Goal: Task Accomplishment & Management: Manage account settings

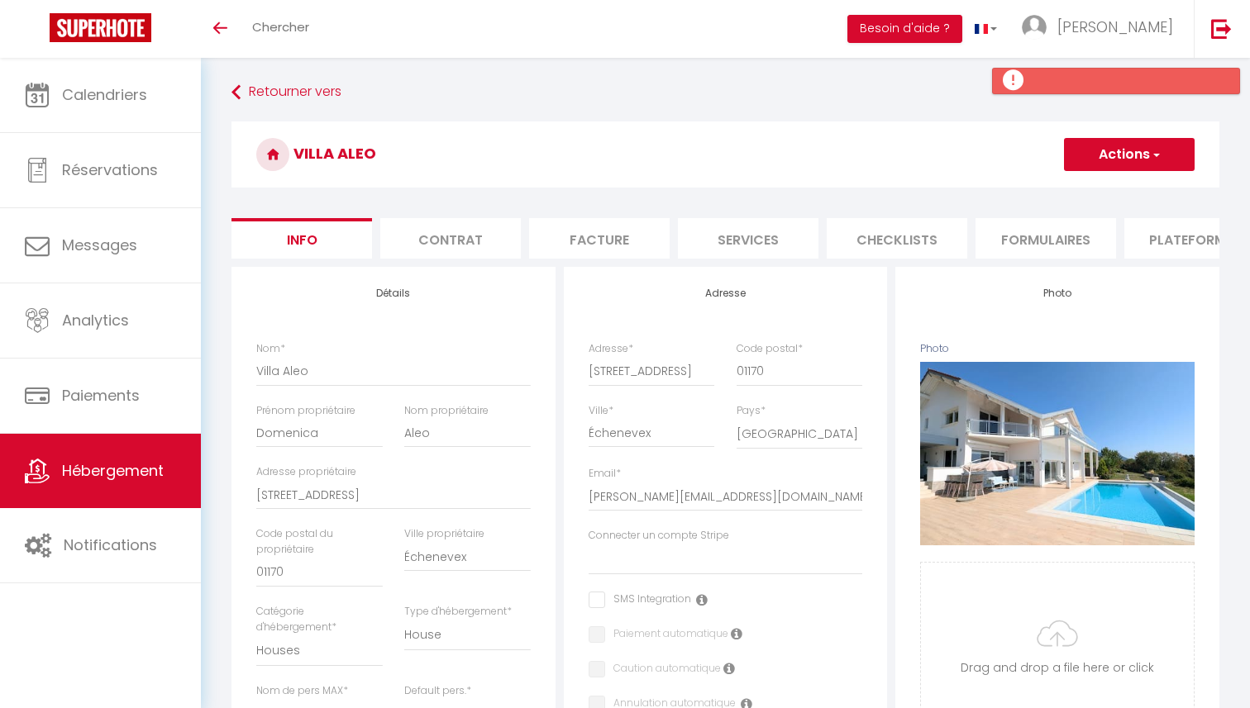
select select "houses"
select select "6"
select select "3"
select select "2"
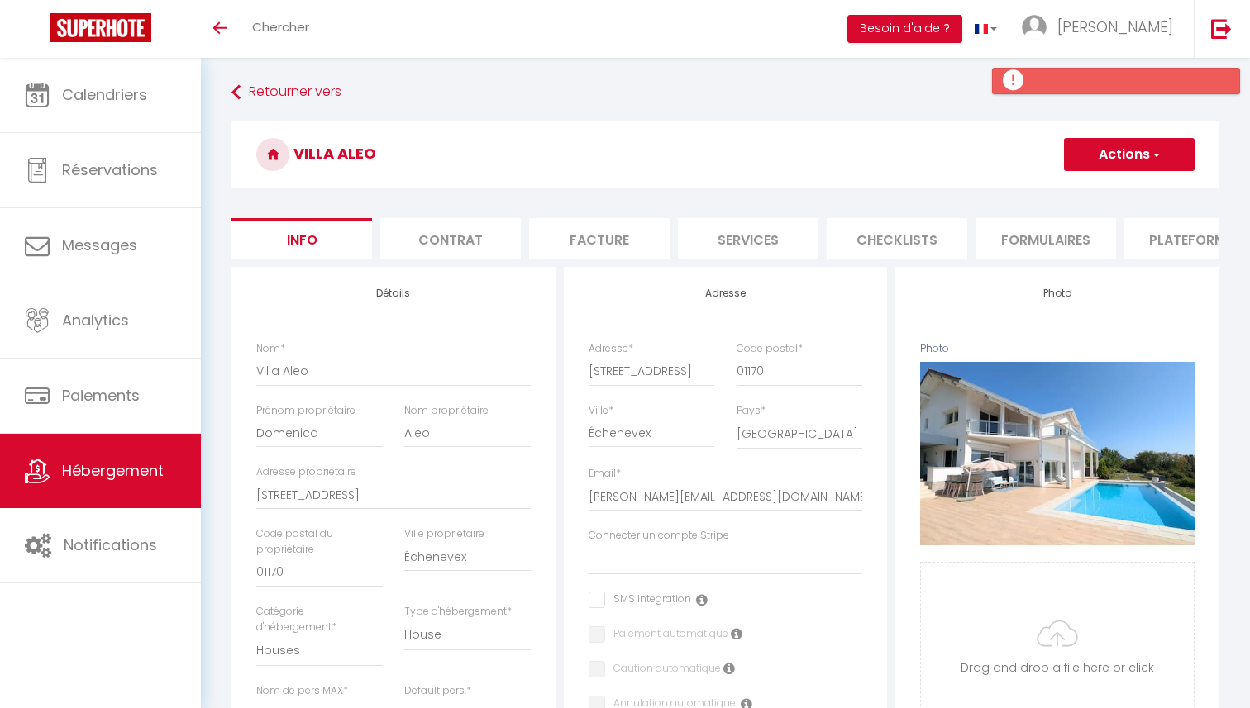
select select "15:00"
select select "23:45"
select select "11:00"
select select "30"
select select "120"
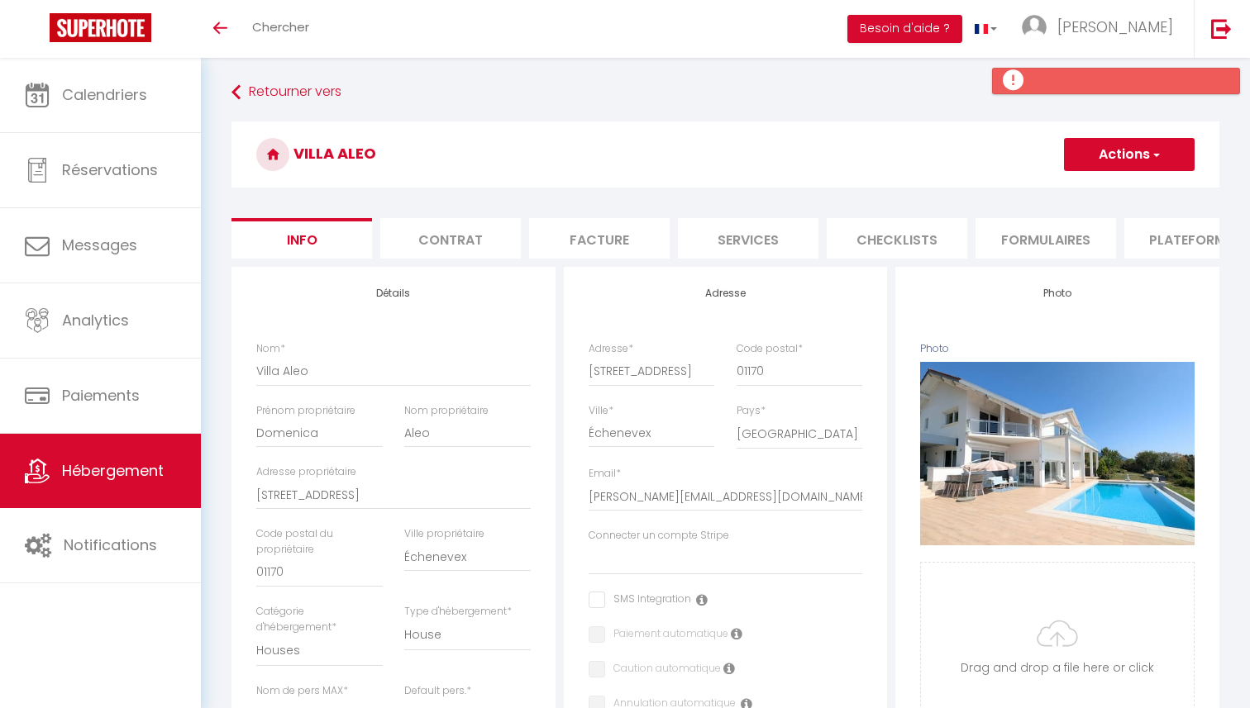
select select
select select "28"
select select "51847"
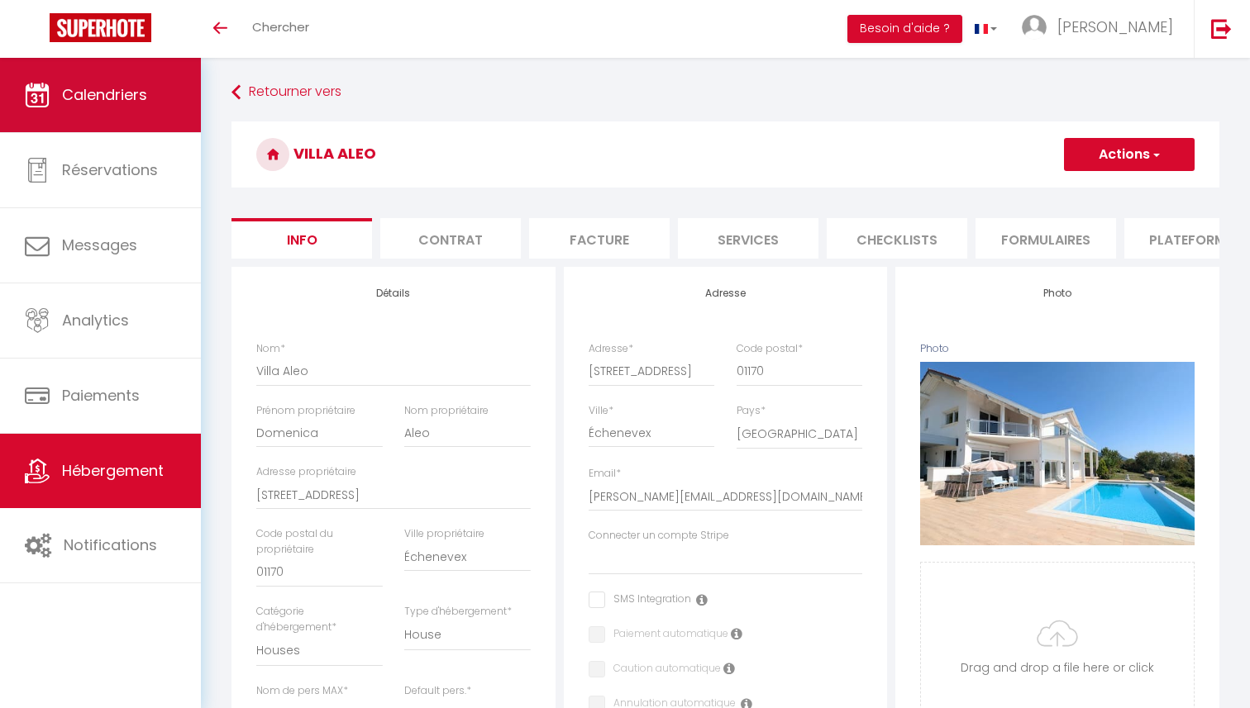
click at [59, 95] on link "Calendriers" at bounding box center [100, 95] width 201 height 74
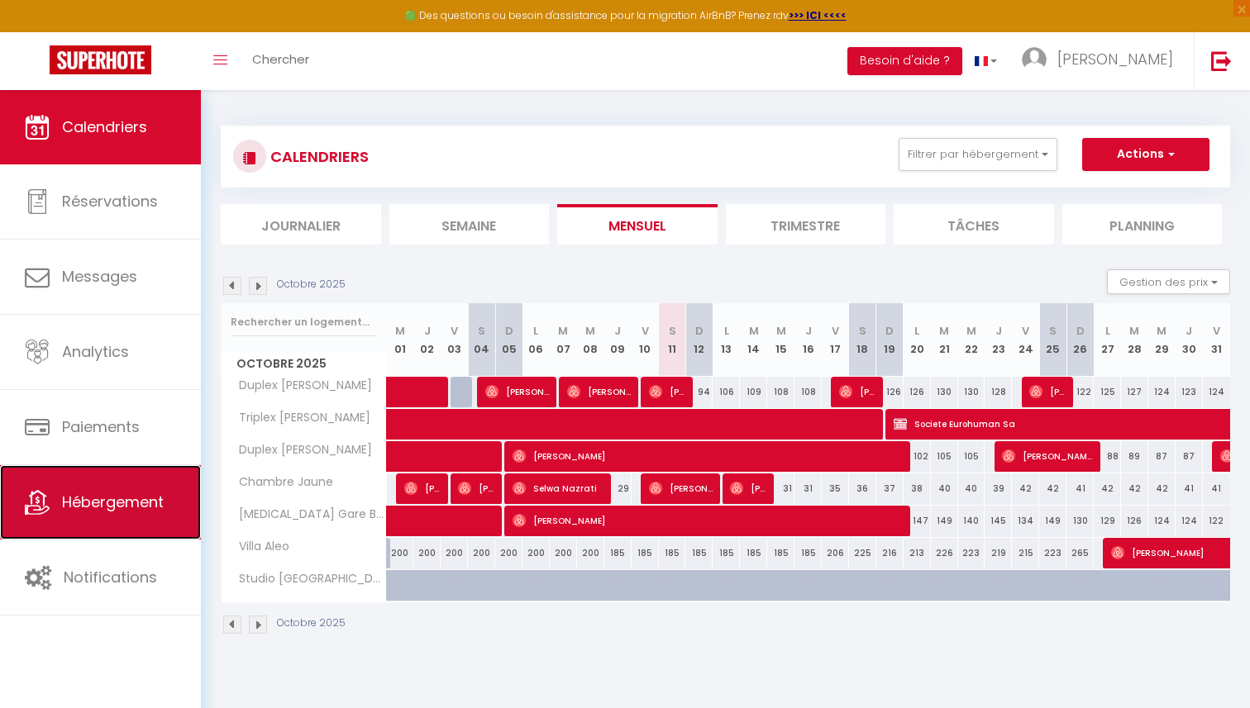
click at [103, 505] on span "Hébergement" at bounding box center [113, 502] width 102 height 21
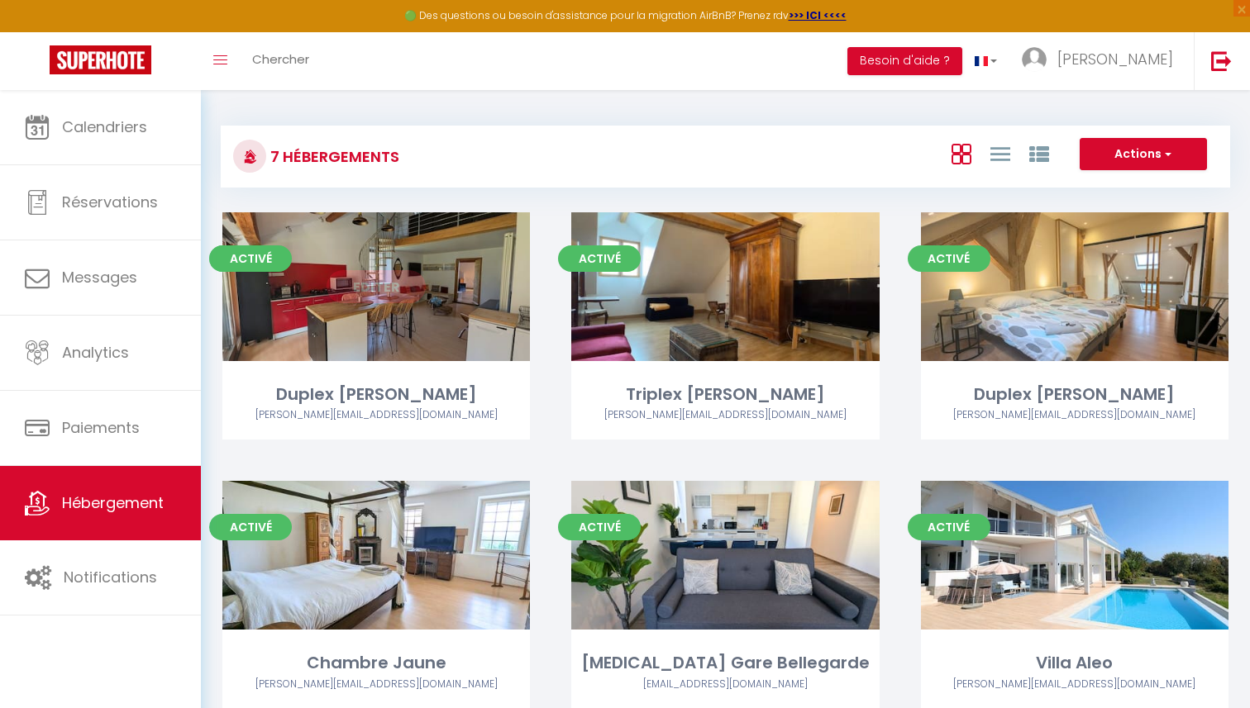
click at [369, 287] on link "Editer" at bounding box center [375, 286] width 99 height 33
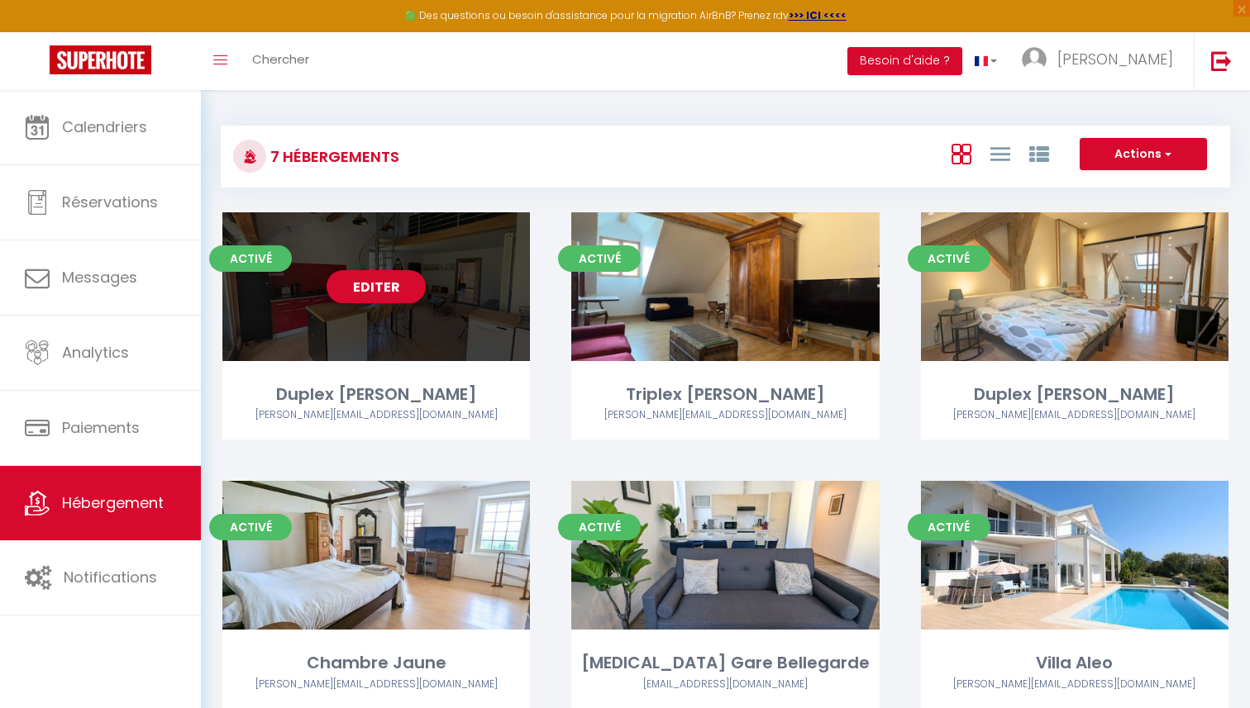
click at [400, 281] on link "Editer" at bounding box center [375, 286] width 99 height 33
select select "3"
select select "2"
select select "1"
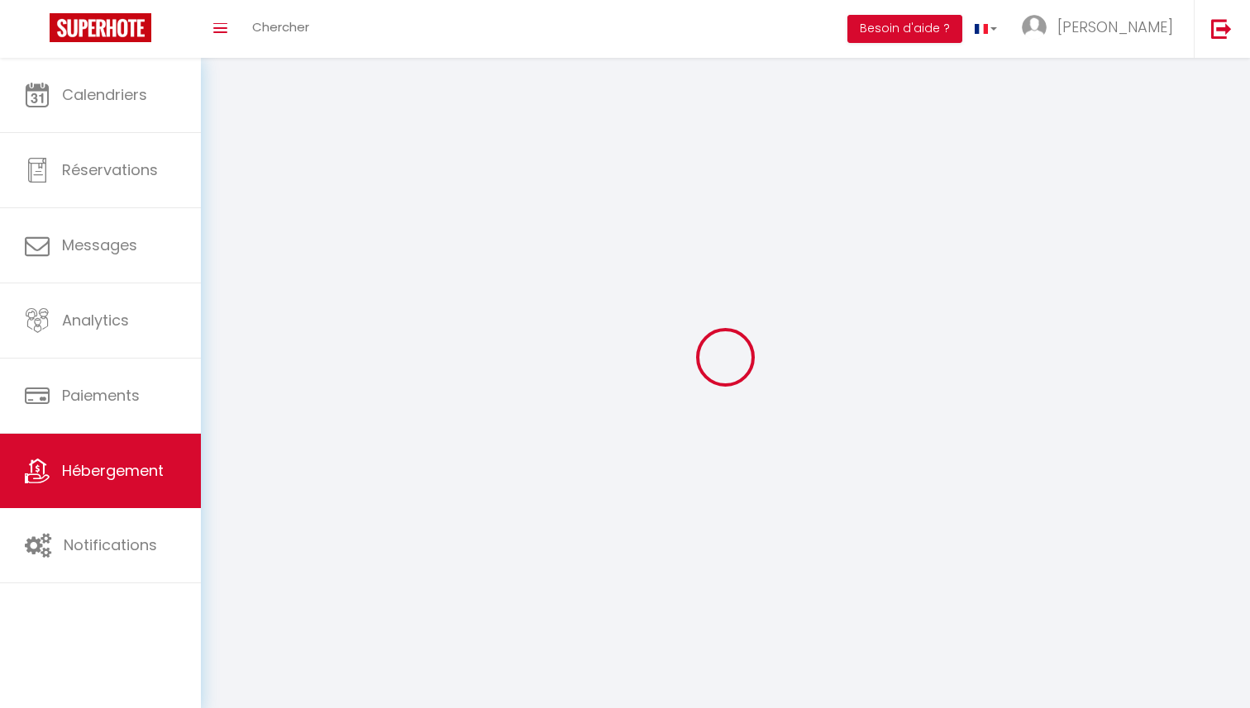
select select
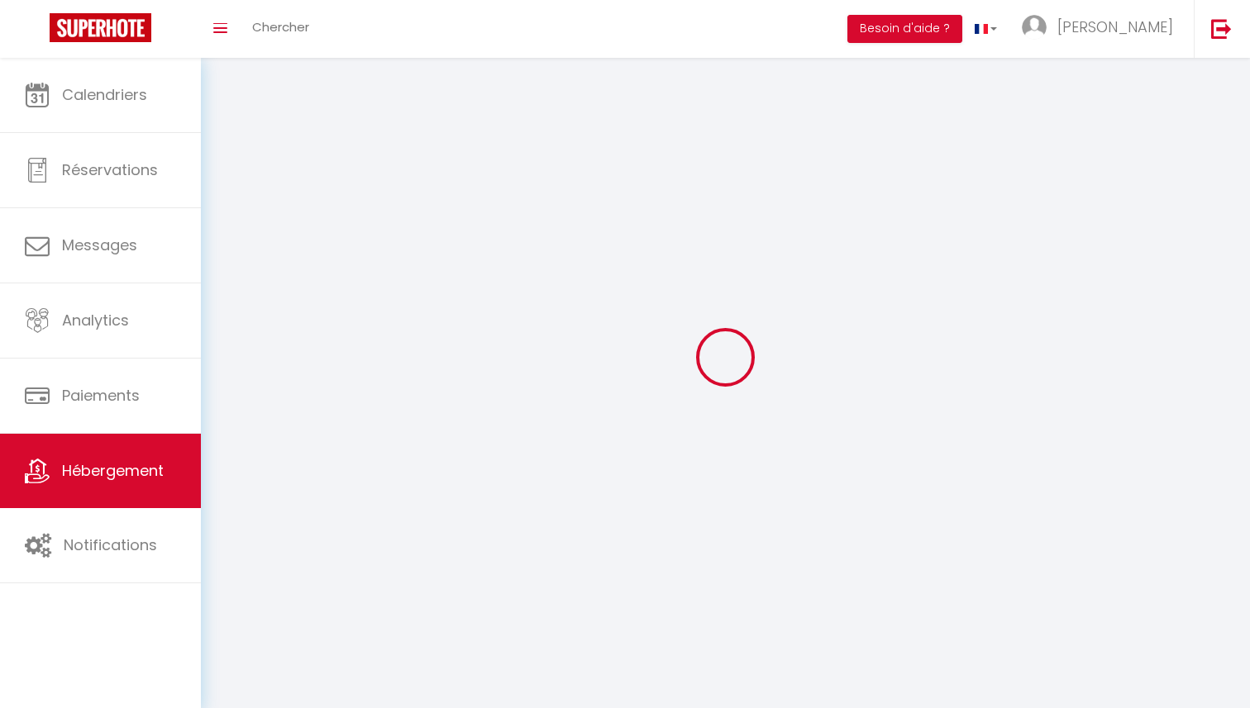
select select
checkbox input "false"
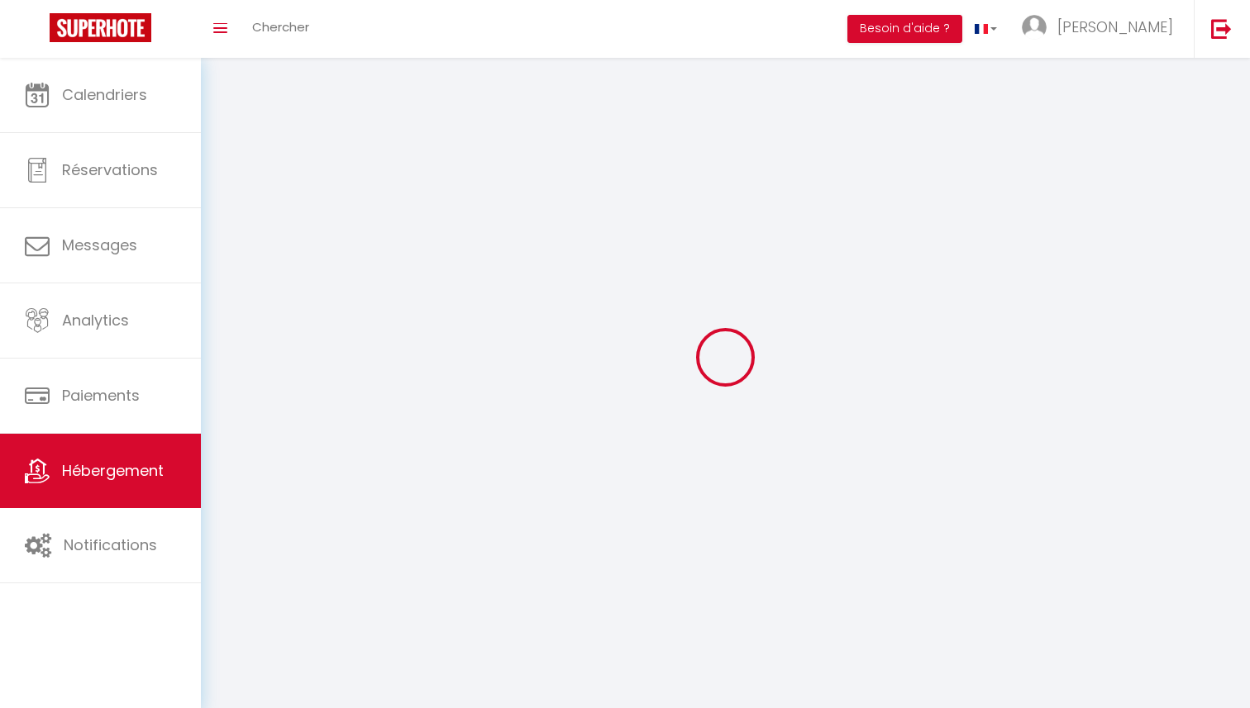
checkbox input "false"
select select
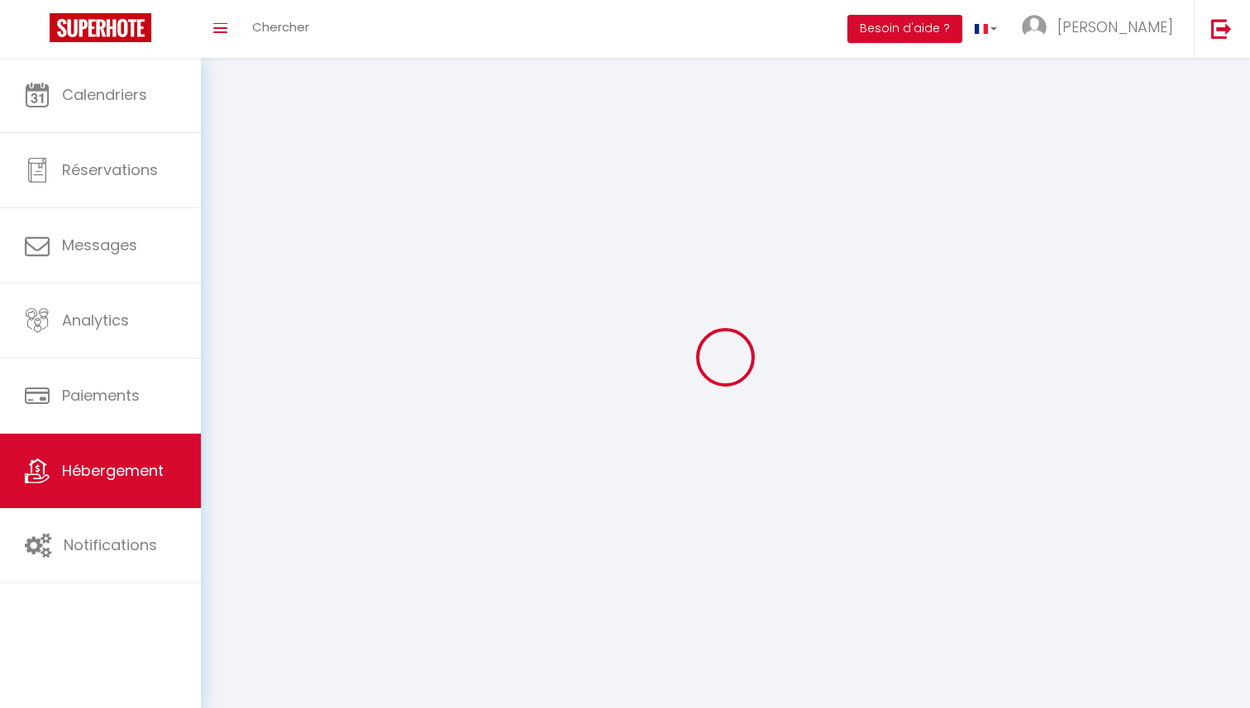
select select
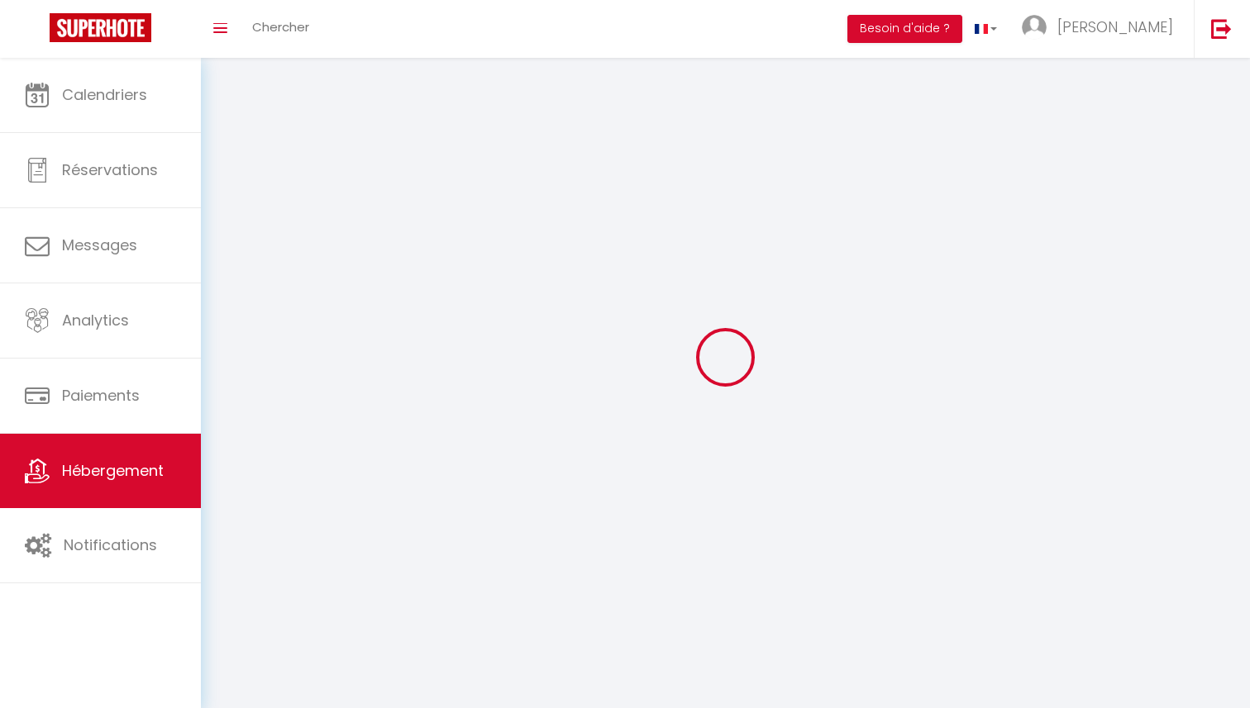
checkbox input "false"
select select
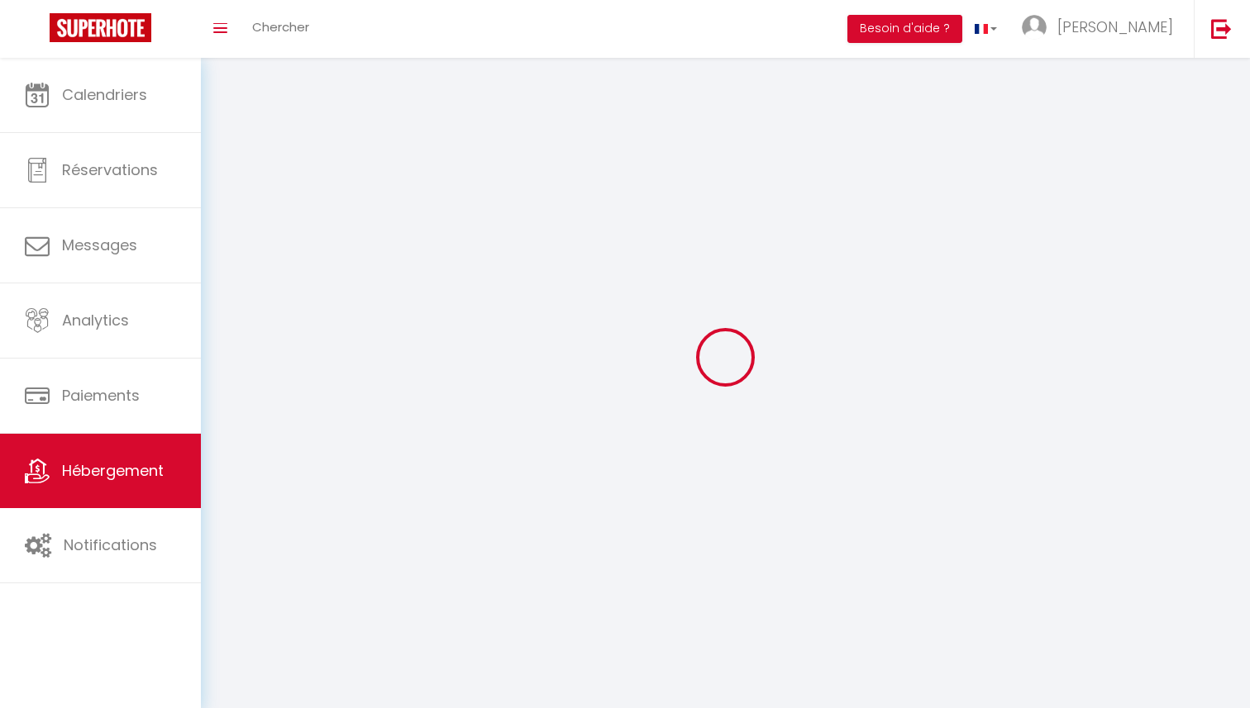
select select
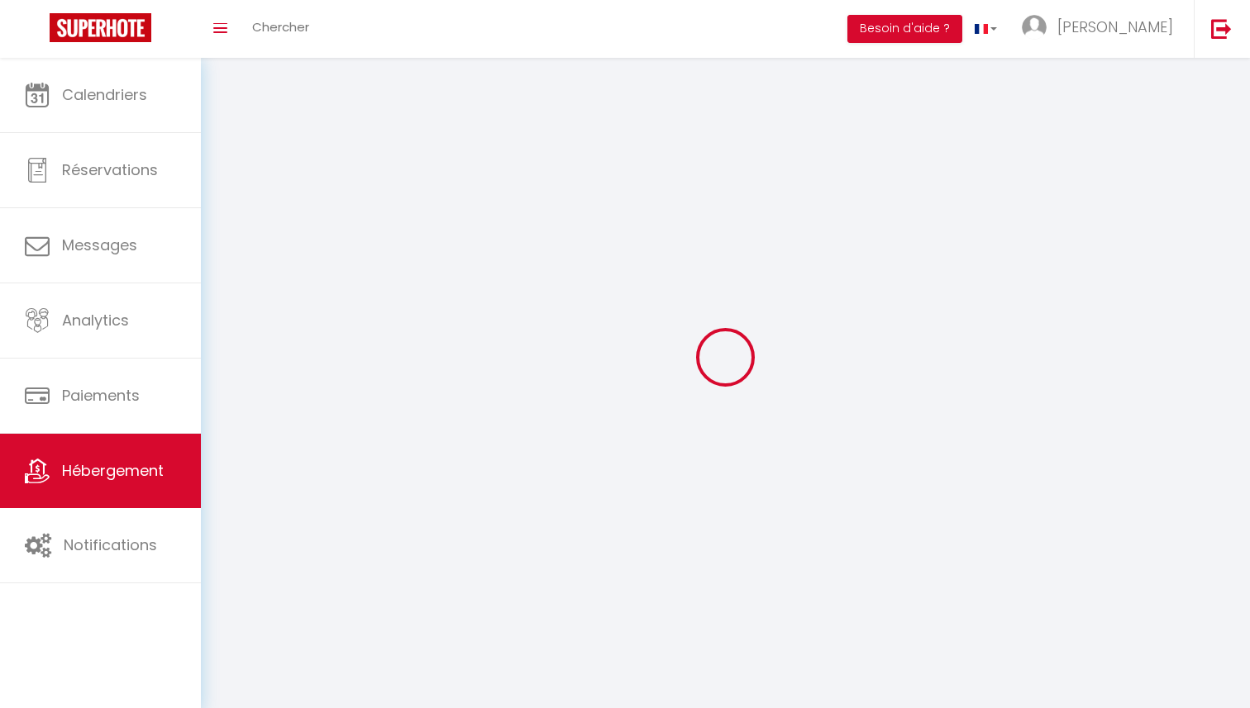
select select
checkbox input "false"
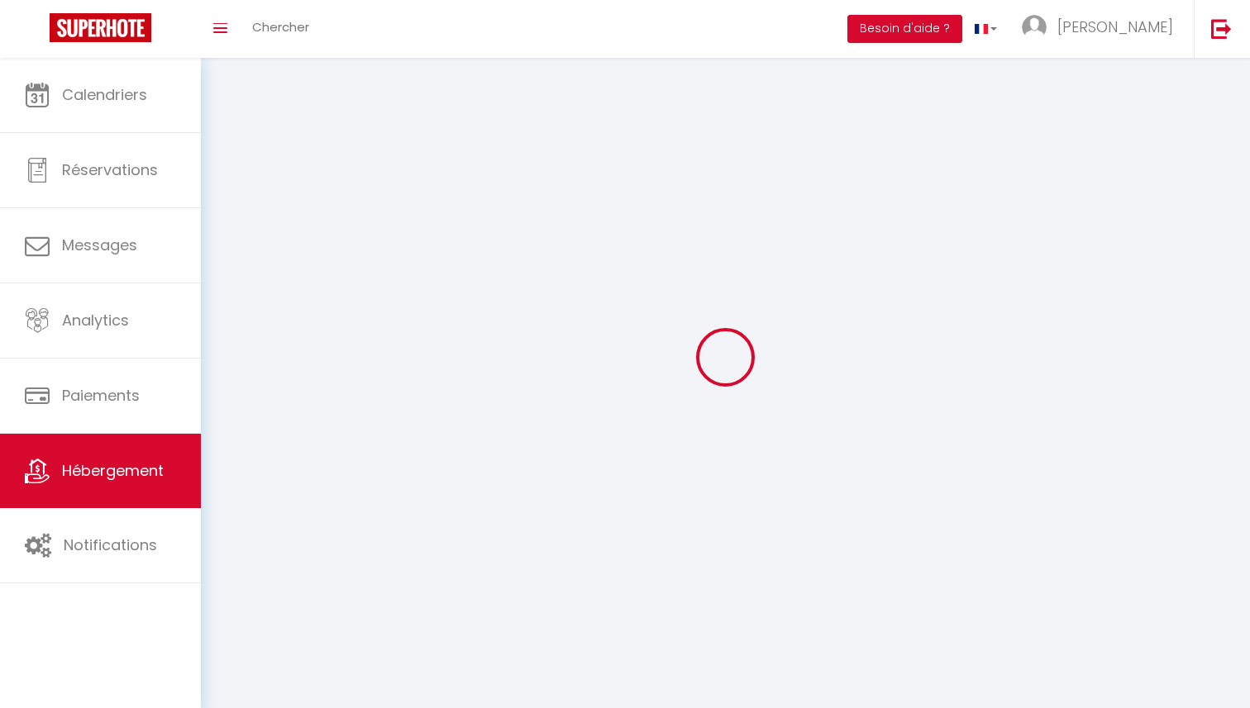
select select
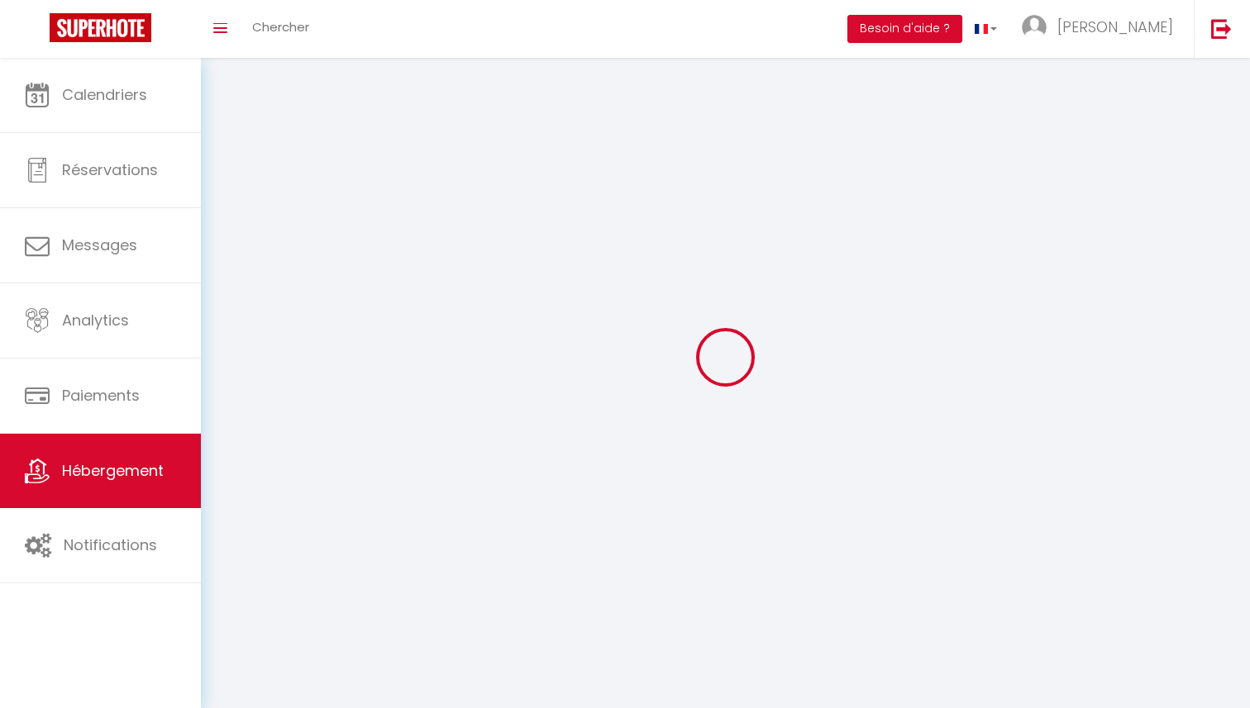
select select
checkbox input "false"
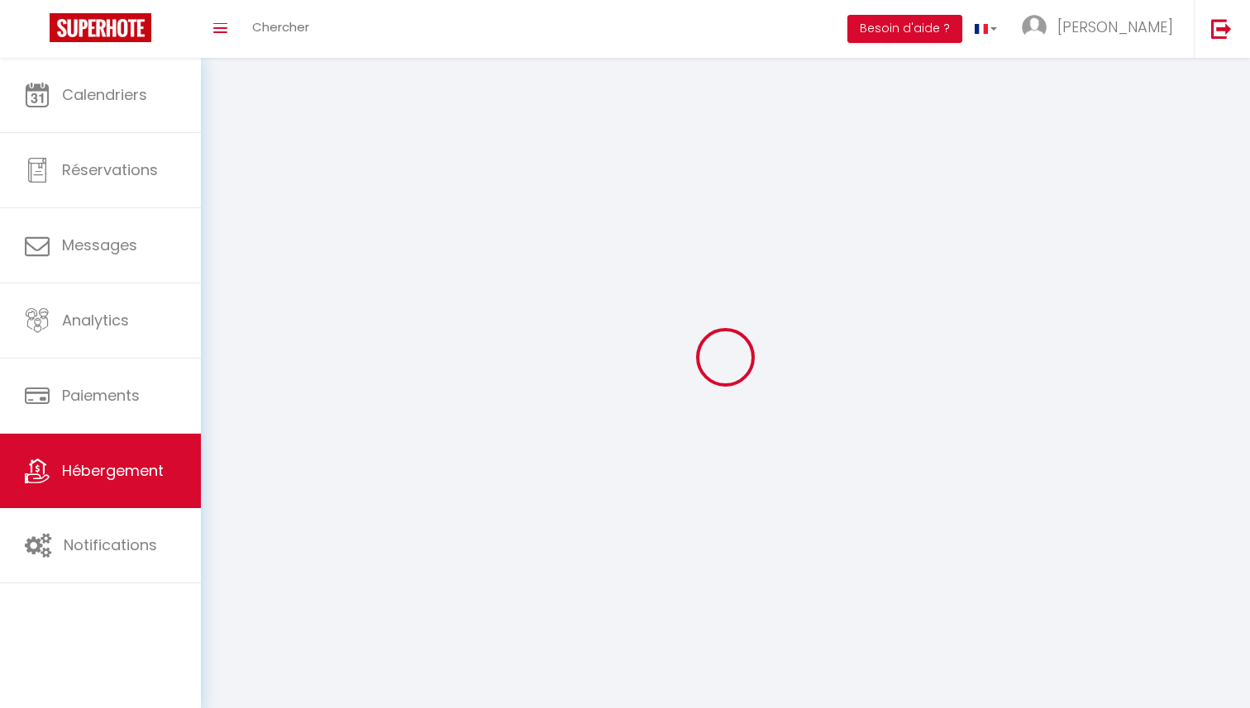
checkbox input "false"
select select
select select "28"
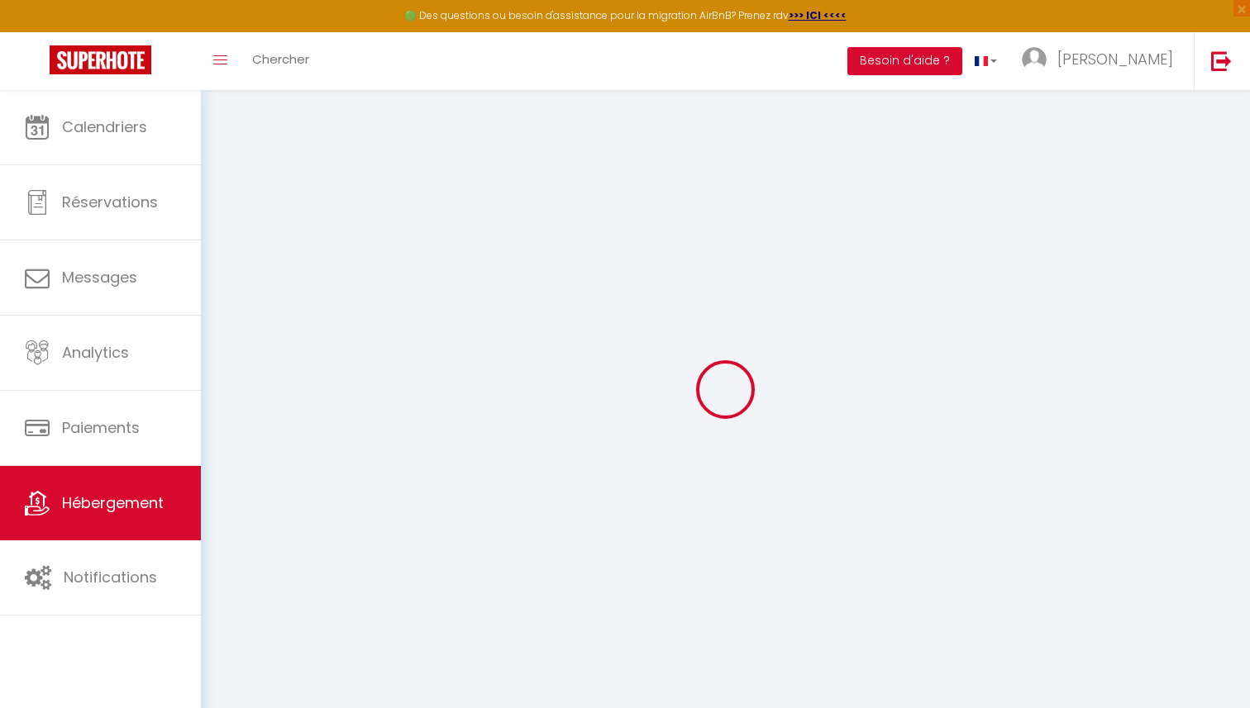
select select
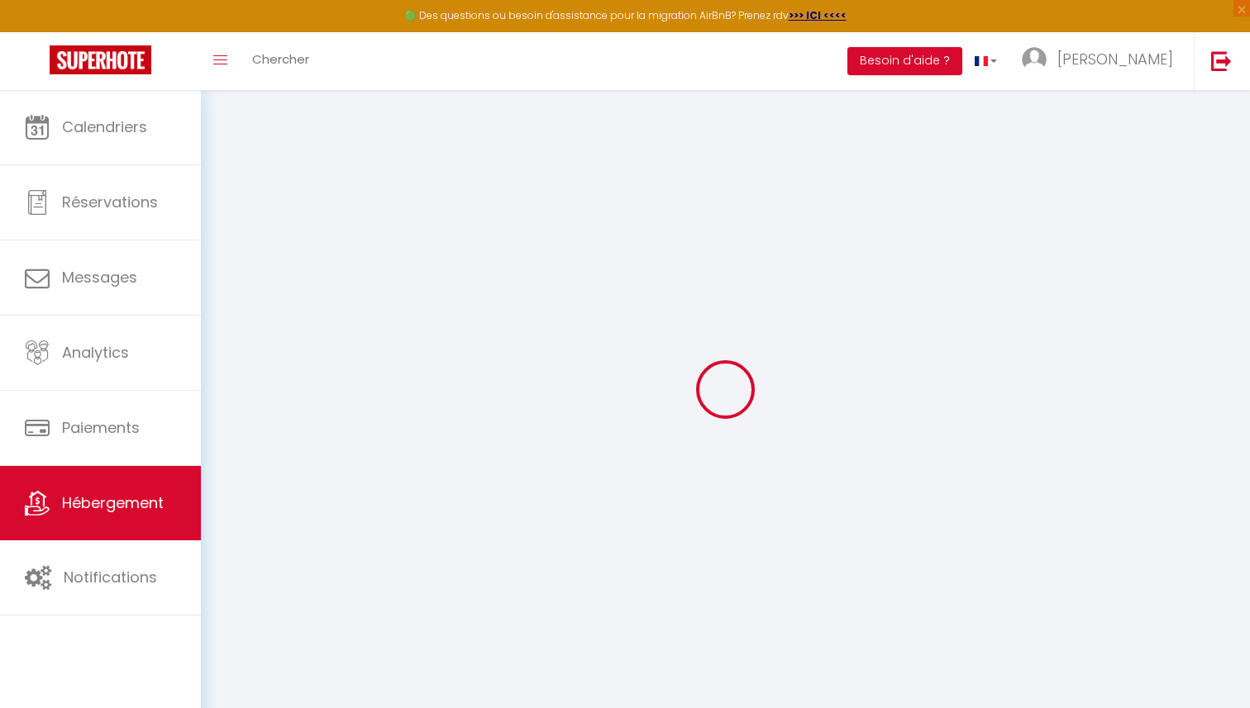
select select
checkbox input "false"
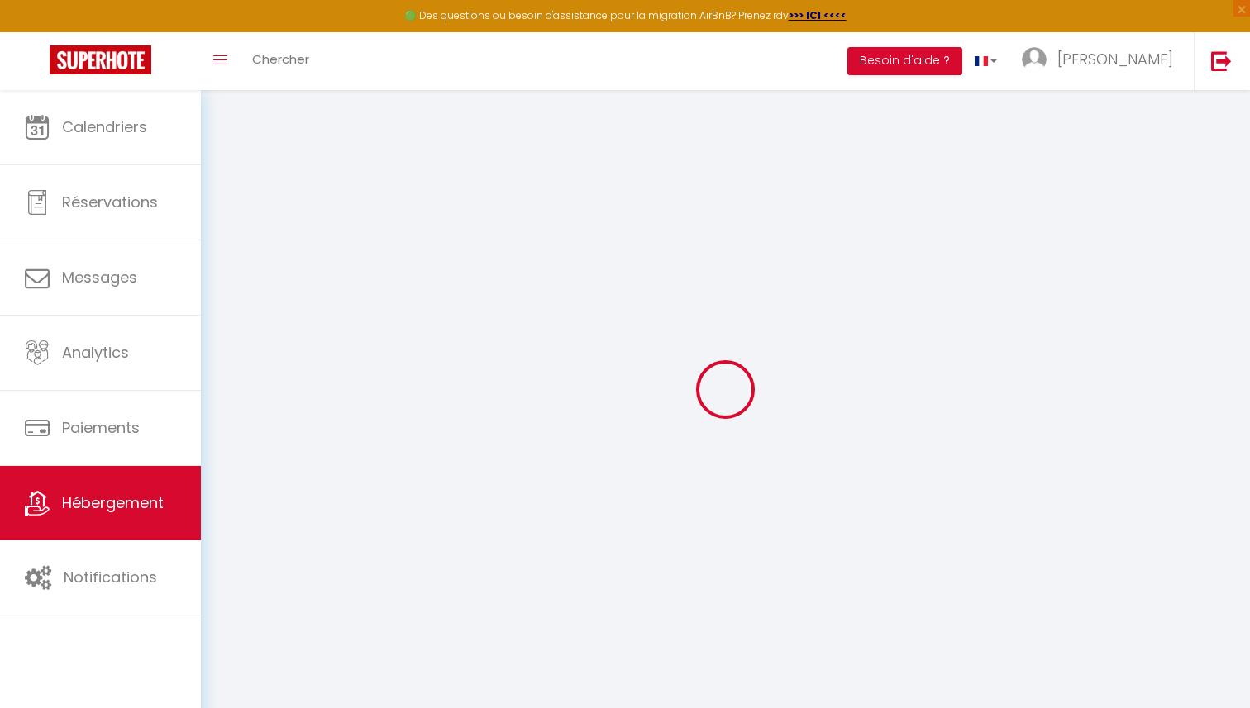
select select
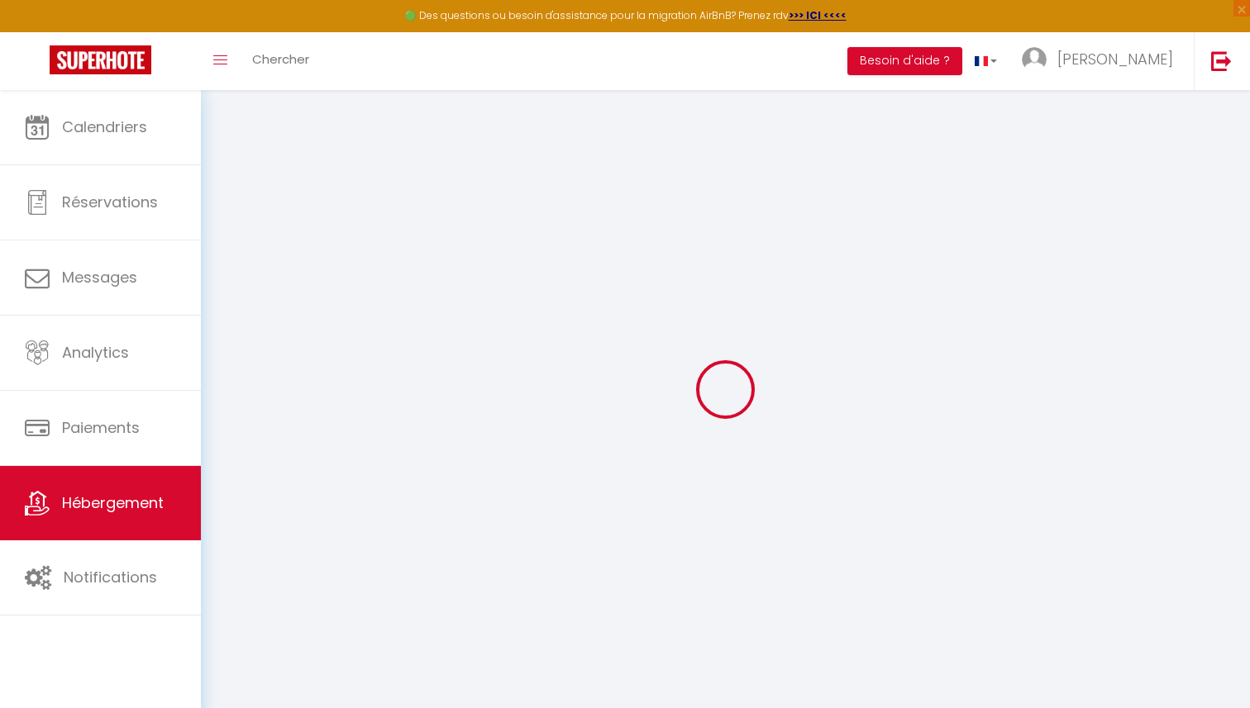
select select
checkbox input "false"
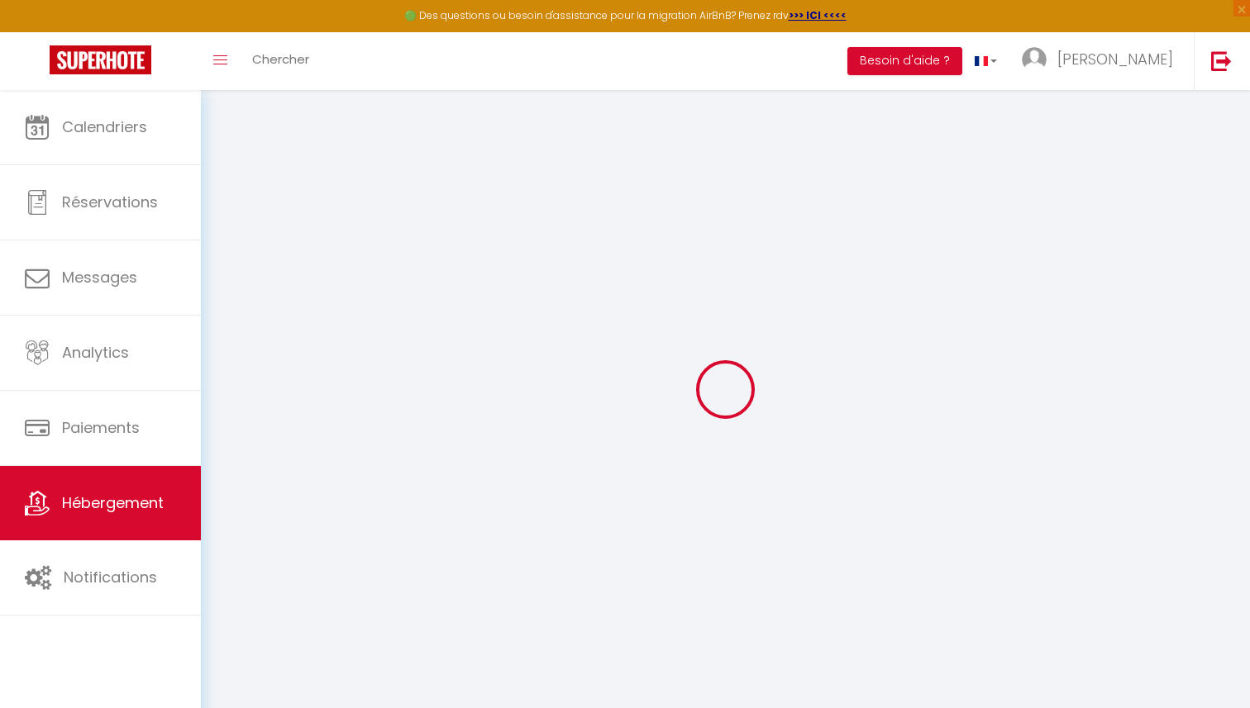
checkbox input "false"
select select
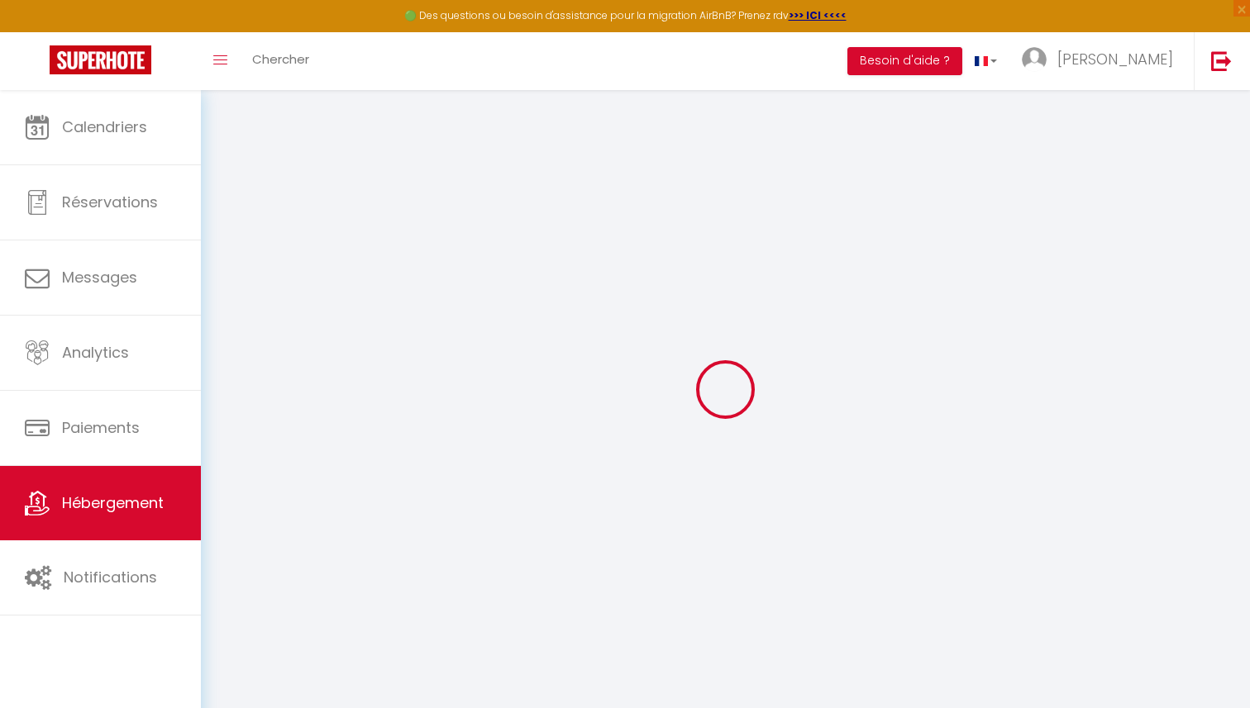
select select
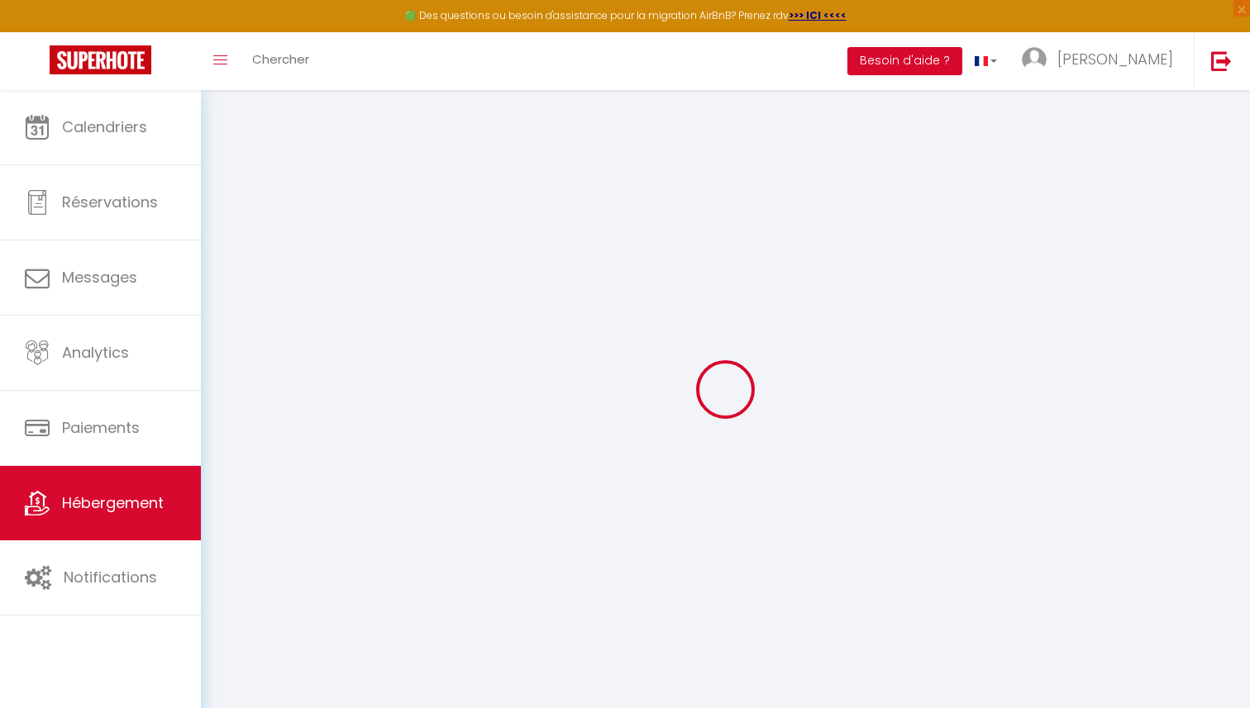
checkbox input "false"
select select
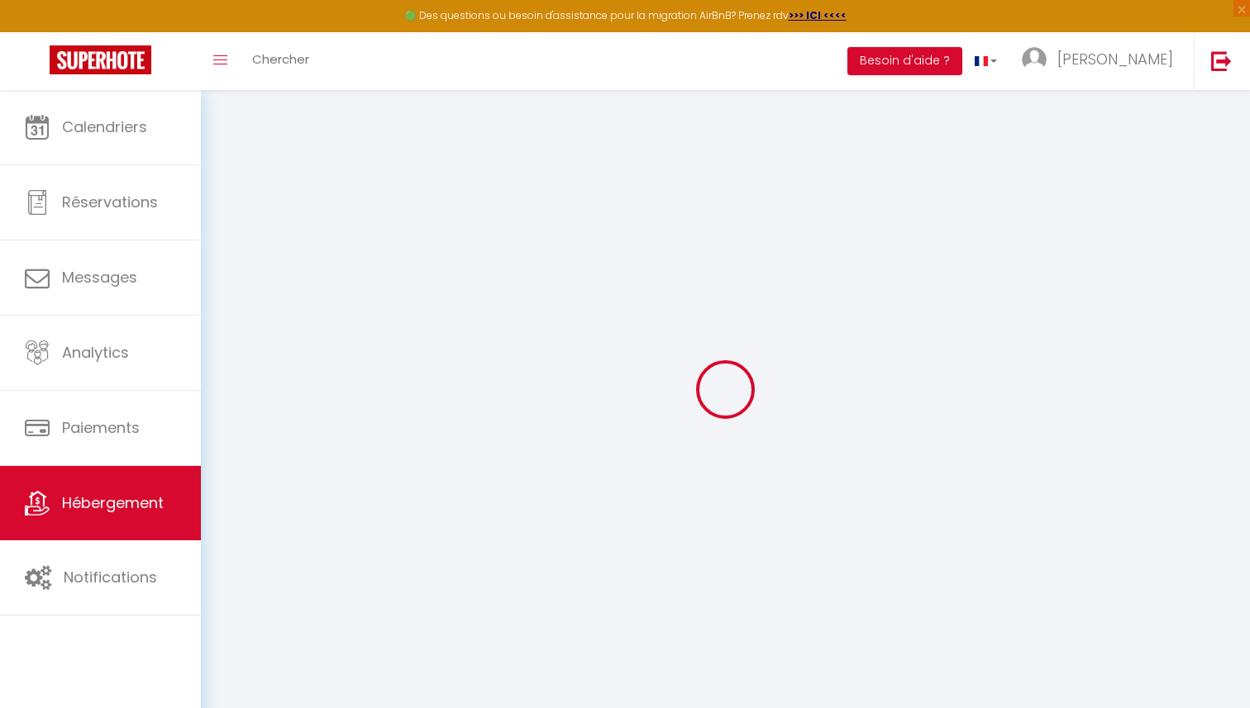
select select
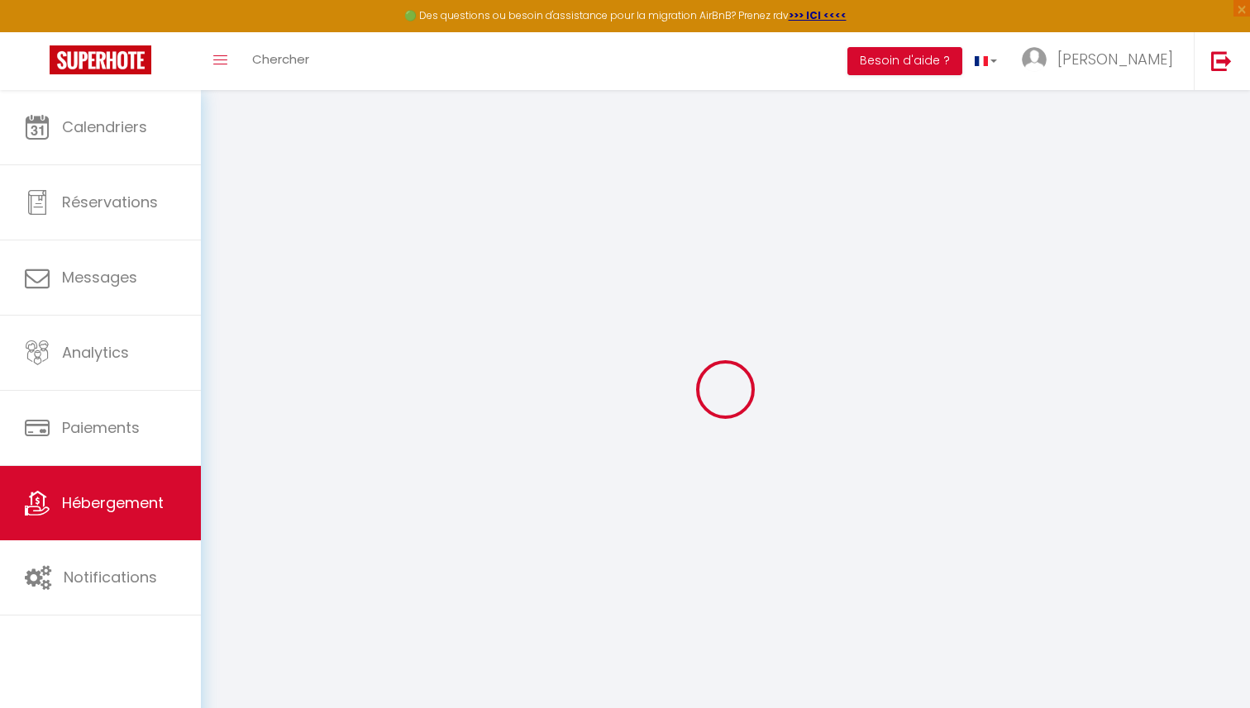
select select
checkbox input "false"
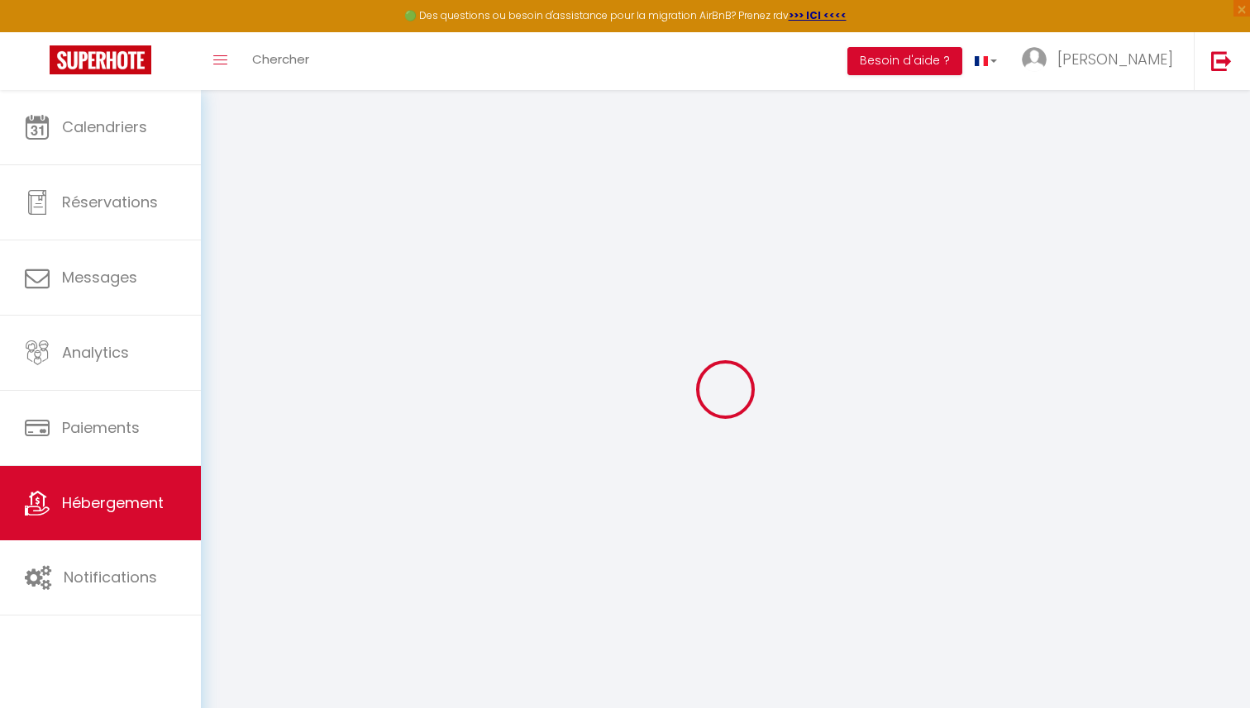
checkbox input "false"
select select
type input "Duplex [PERSON_NAME]"
type input "[PERSON_NAME]"
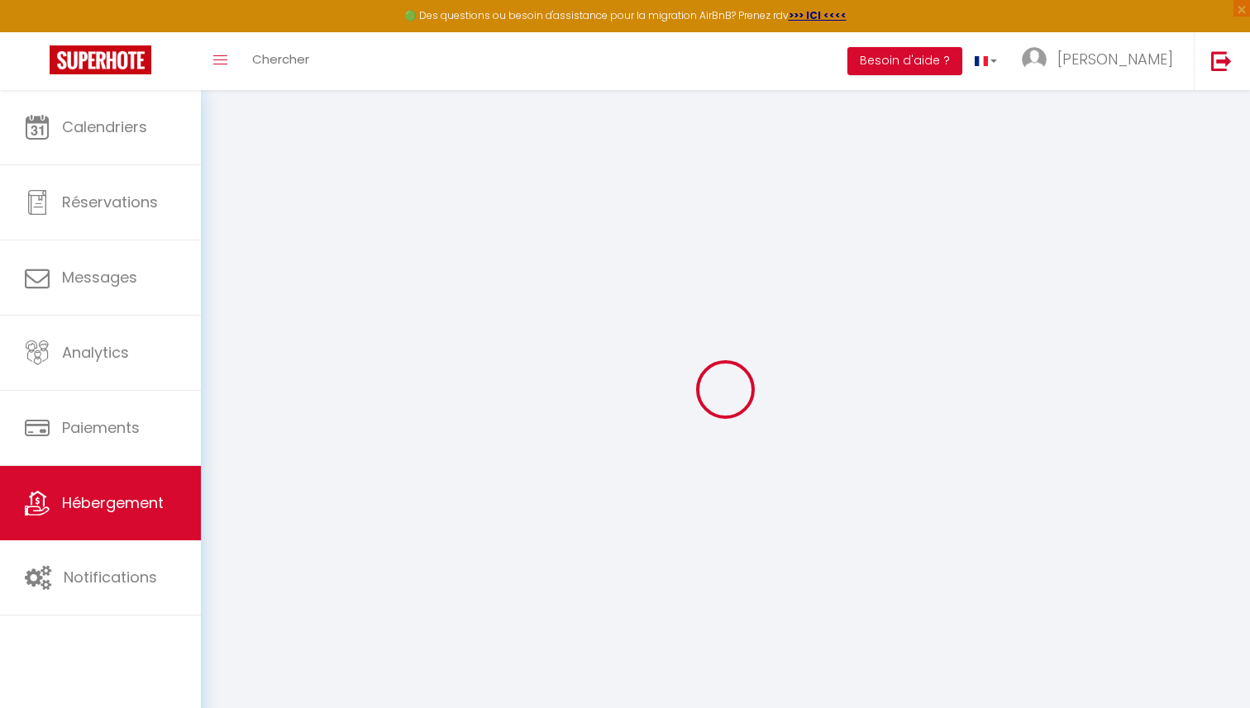
type input "Dick"
type input "3698 Chemin de la Vie de L’Etraz"
type input "01220"
type input "[GEOGRAPHIC_DATA]"
select select "6"
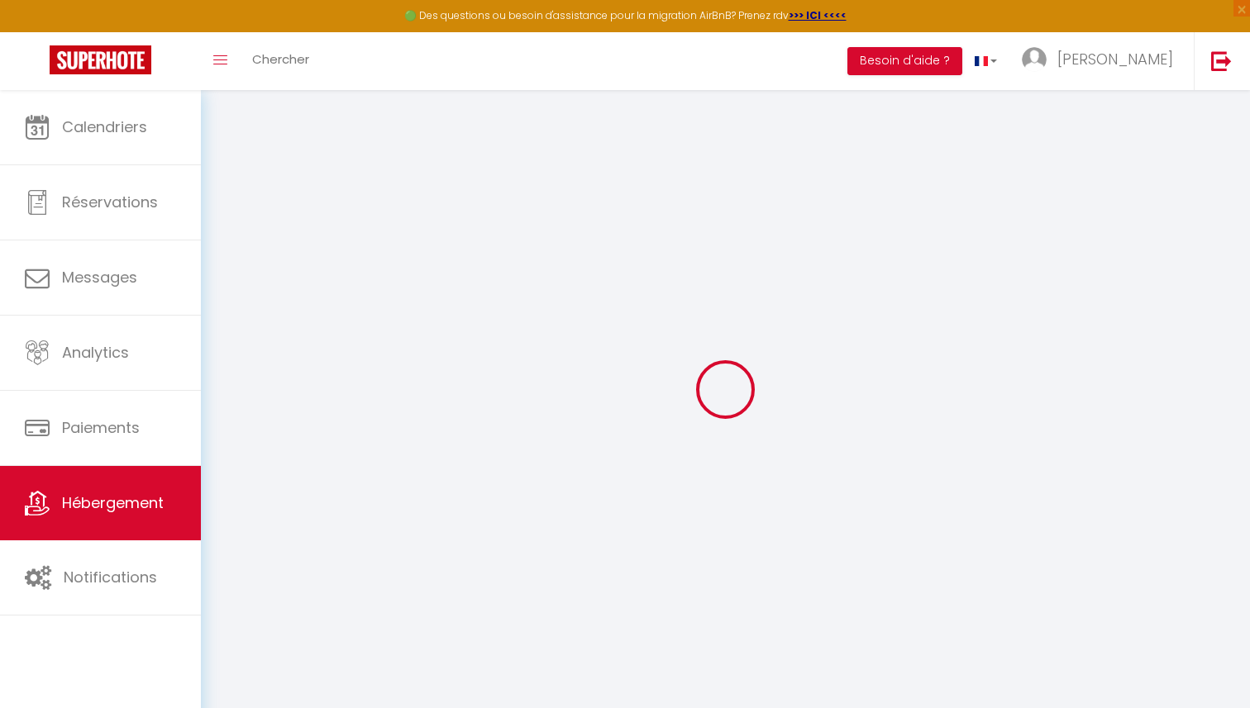
select select "2"
type input "123"
type input "80"
type input "5.5"
type input "0"
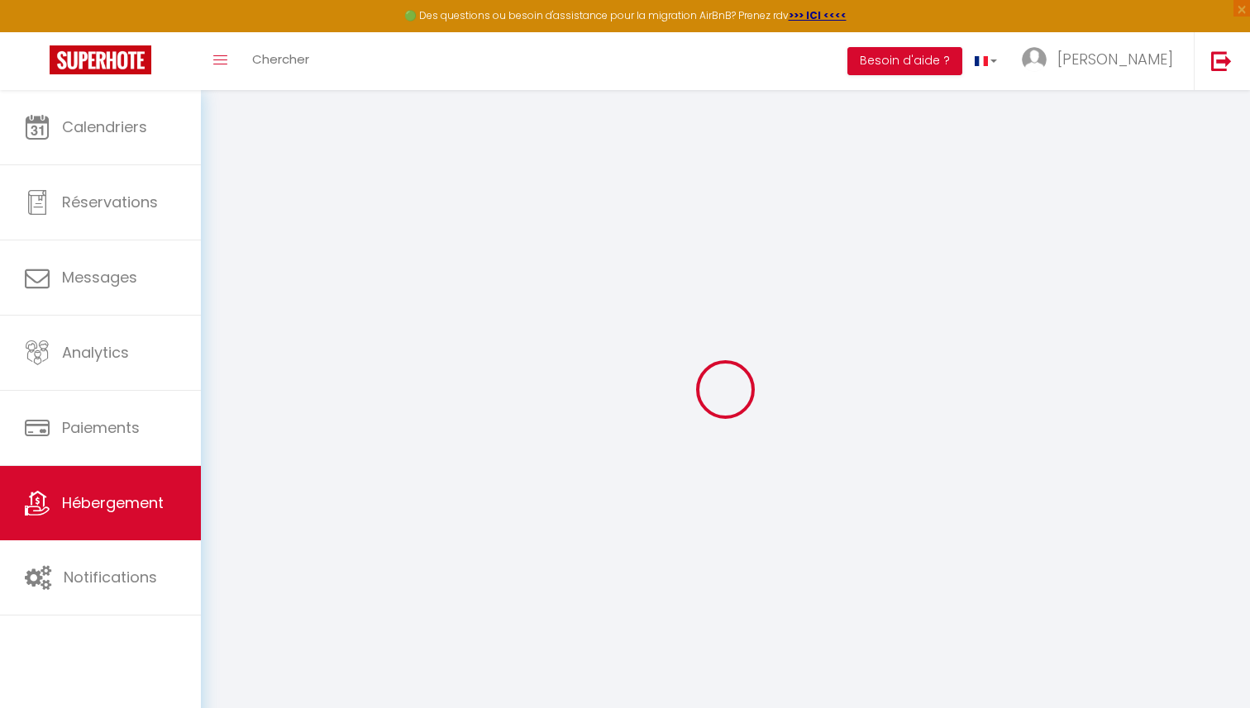
type input "600"
select select
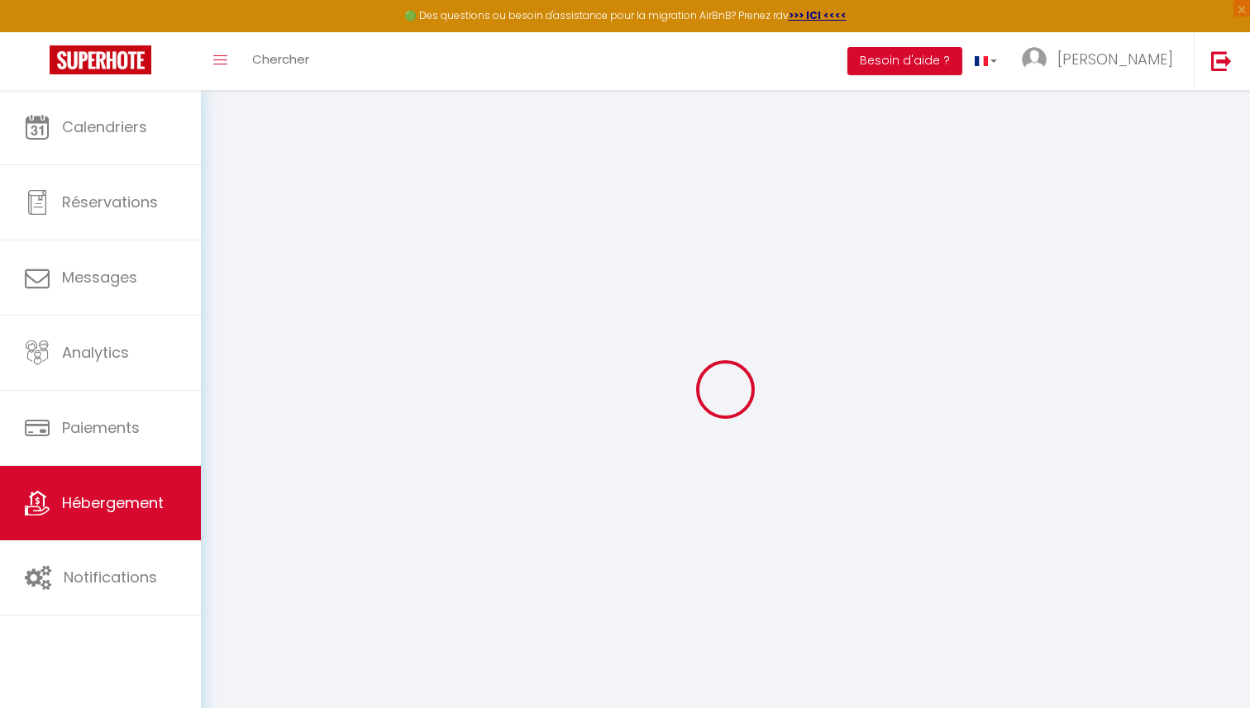
select select
type input "3698 Chemin de la Vie de L’Etraz"
type input "01220"
type input "[GEOGRAPHIC_DATA]"
type input "[PERSON_NAME][EMAIL_ADDRESS][DOMAIN_NAME]"
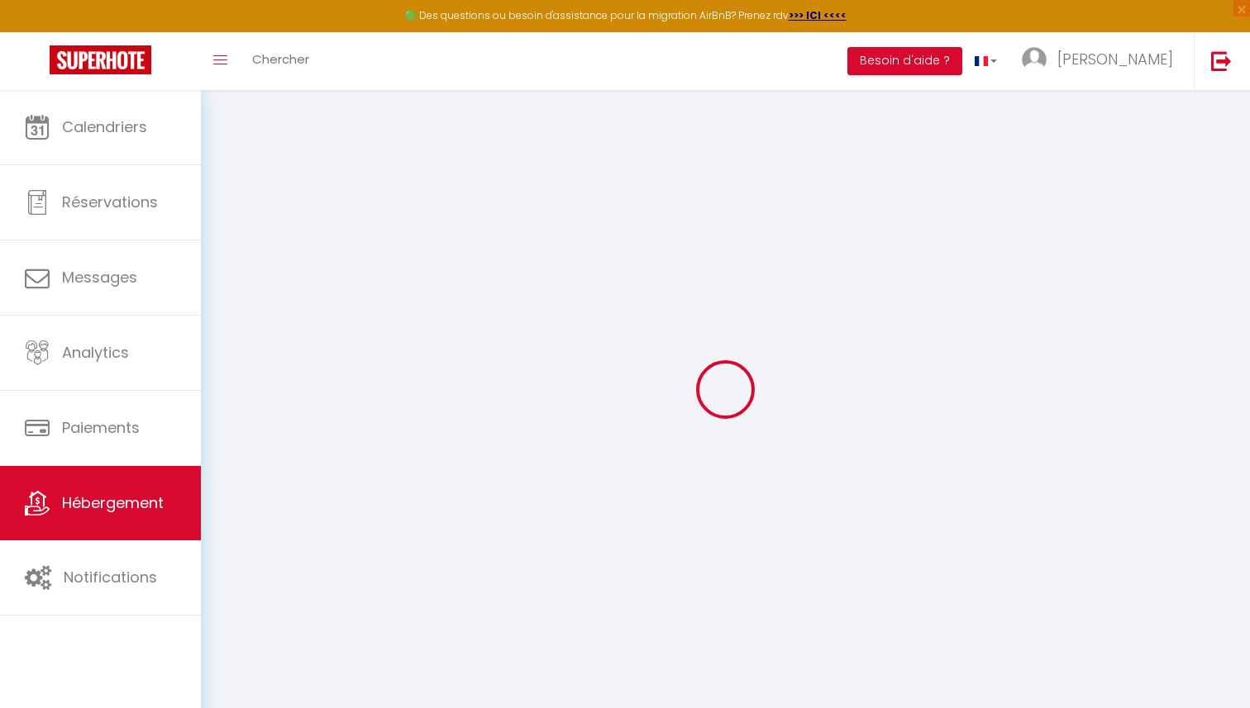
select select "15753"
checkbox input "false"
checkbox input "true"
checkbox input "false"
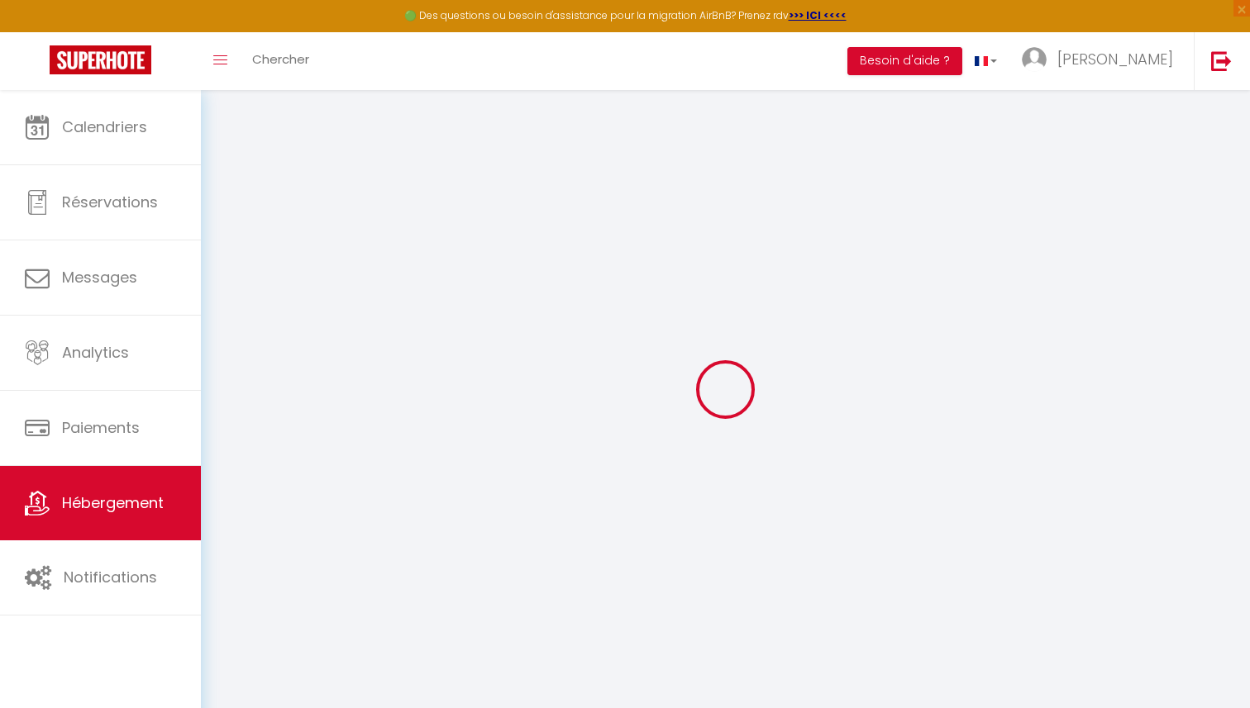
radio input "true"
type input "0"
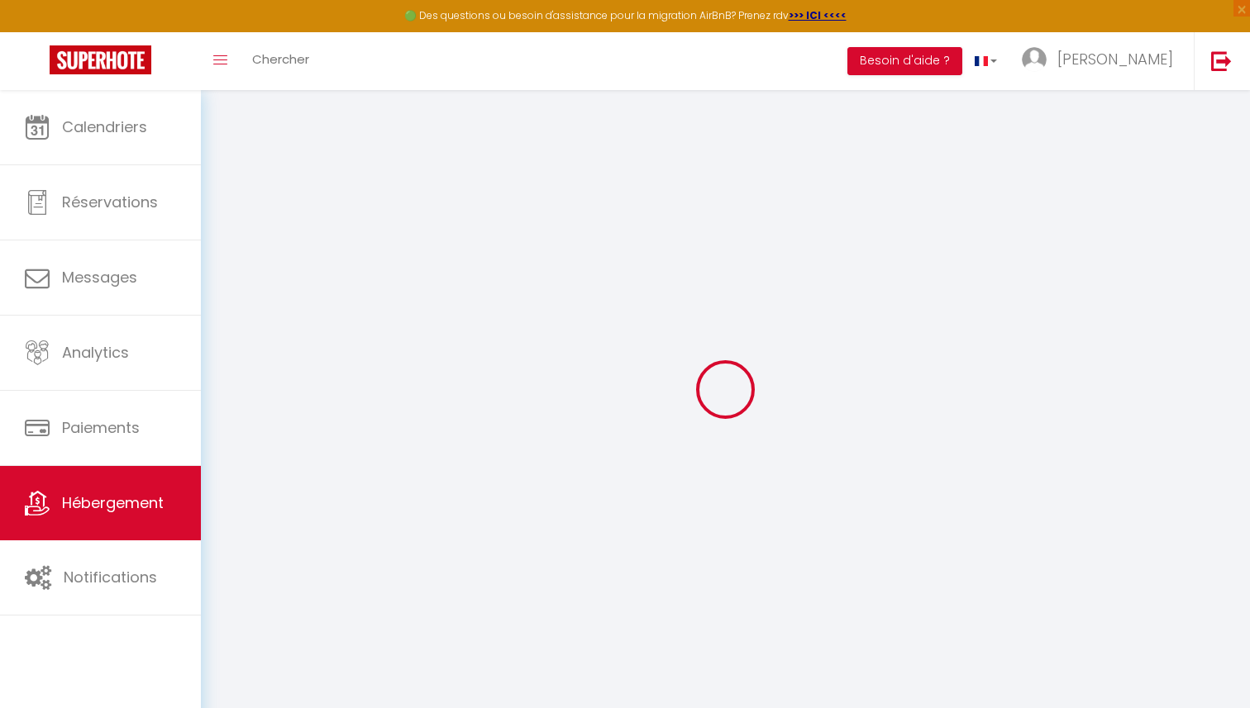
select select
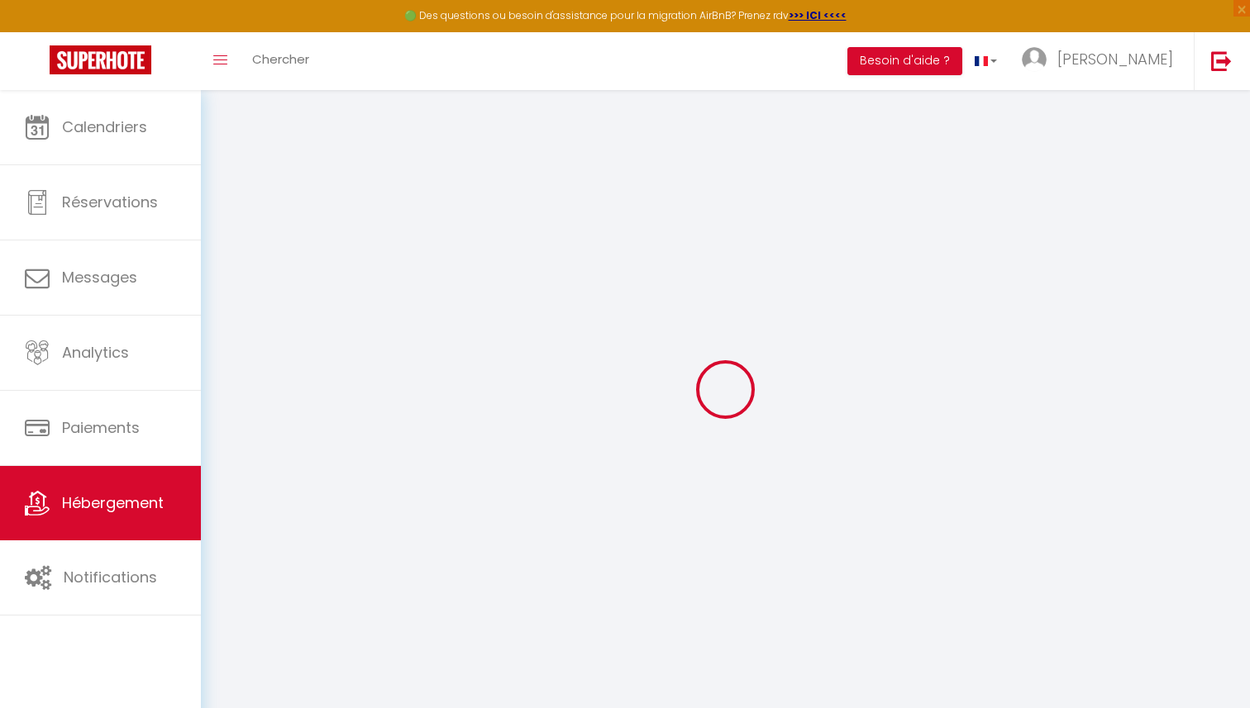
checkbox input "false"
checkbox input "true"
checkbox input "false"
select select
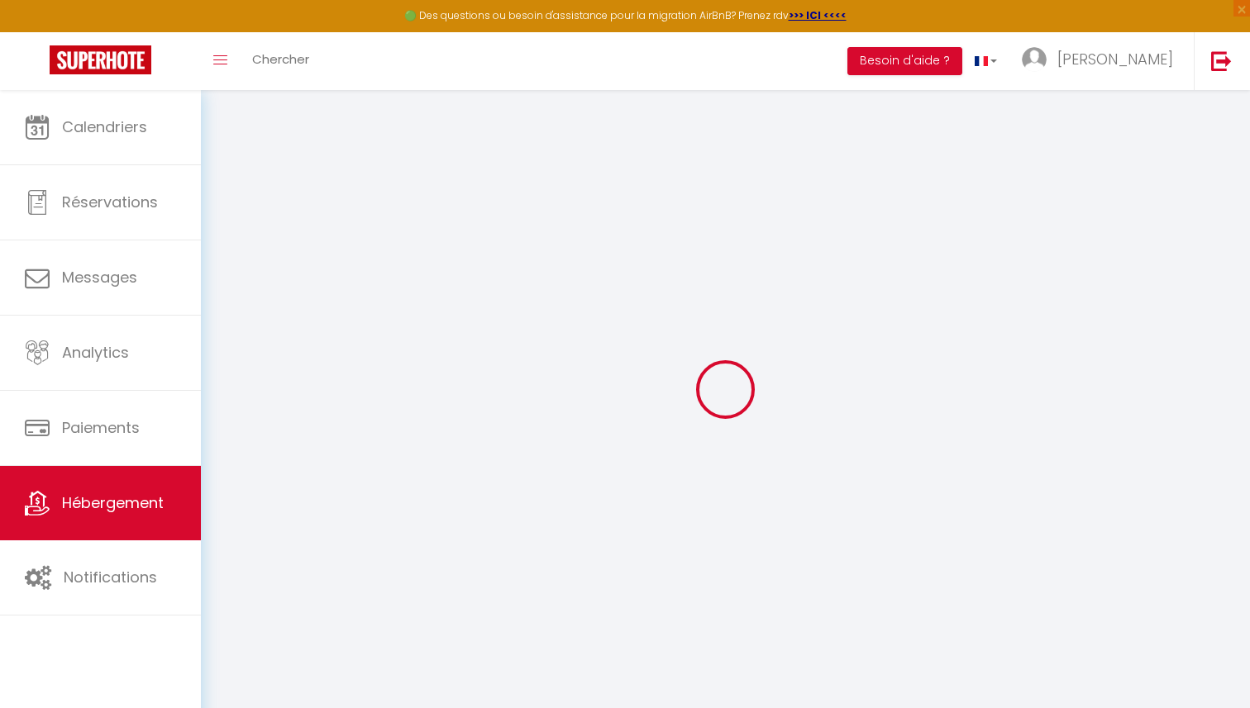
select select
checkbox input "false"
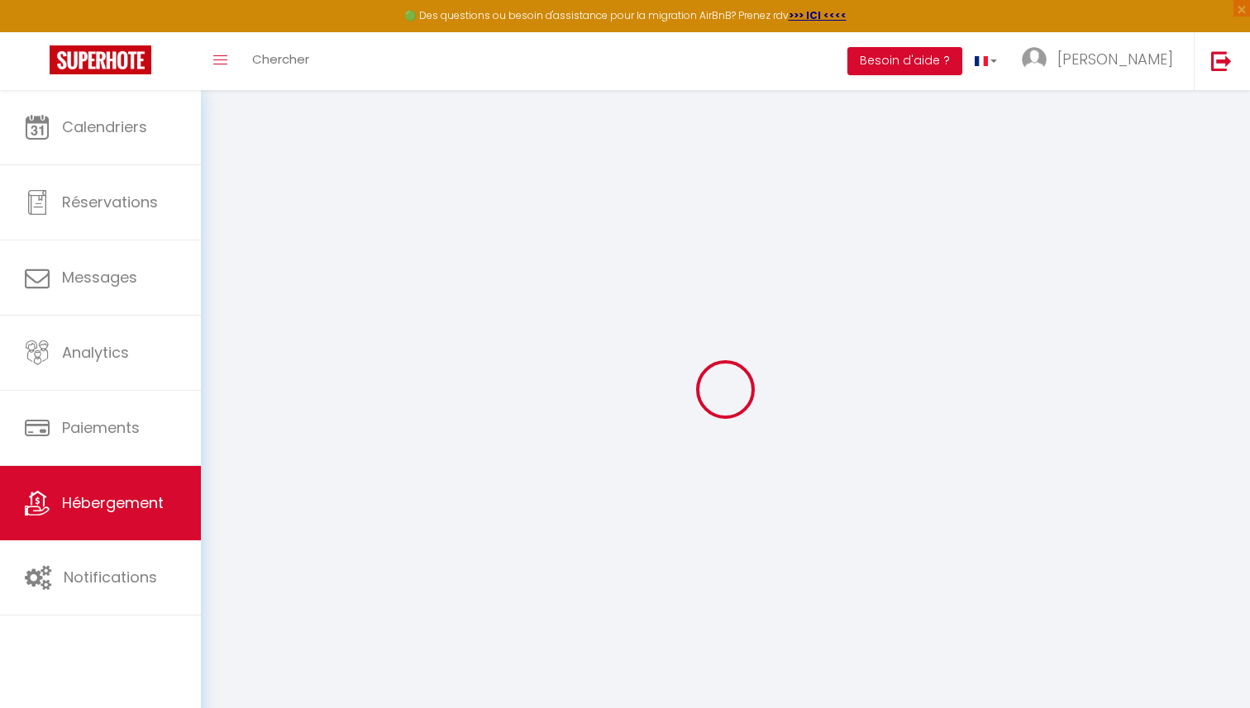
checkbox input "false"
checkbox input "true"
checkbox input "false"
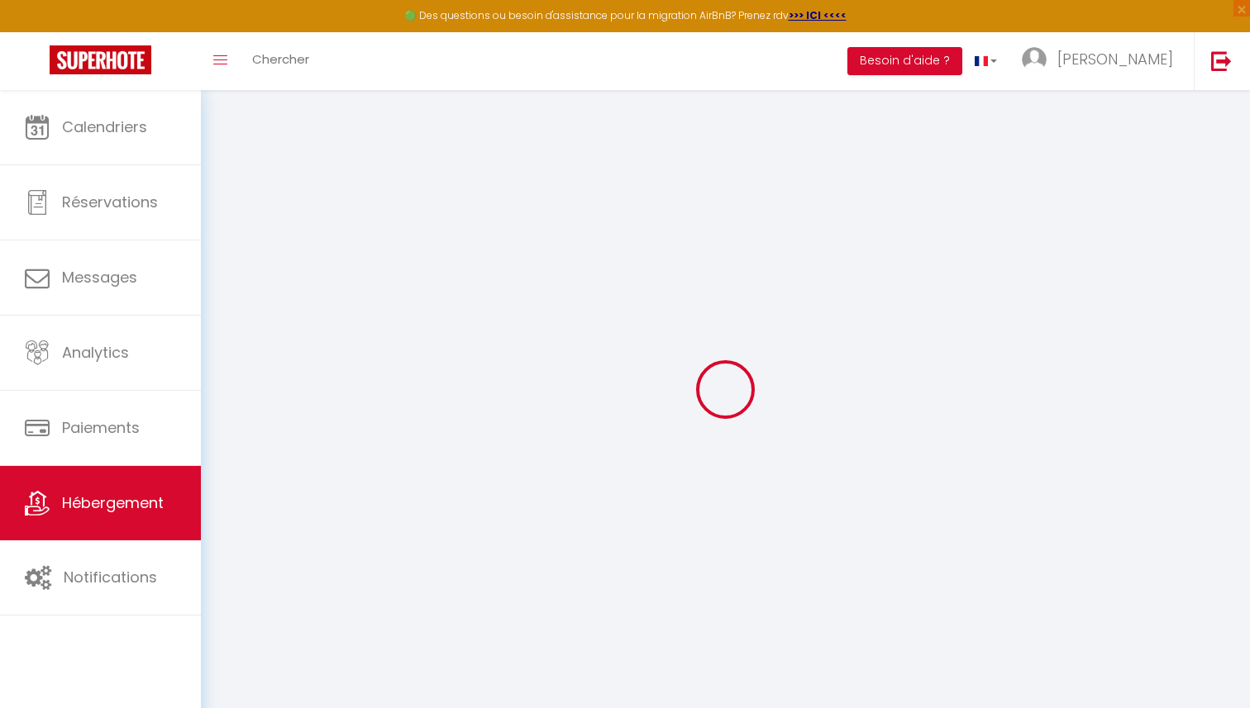
checkbox input "true"
checkbox input "false"
checkbox input "true"
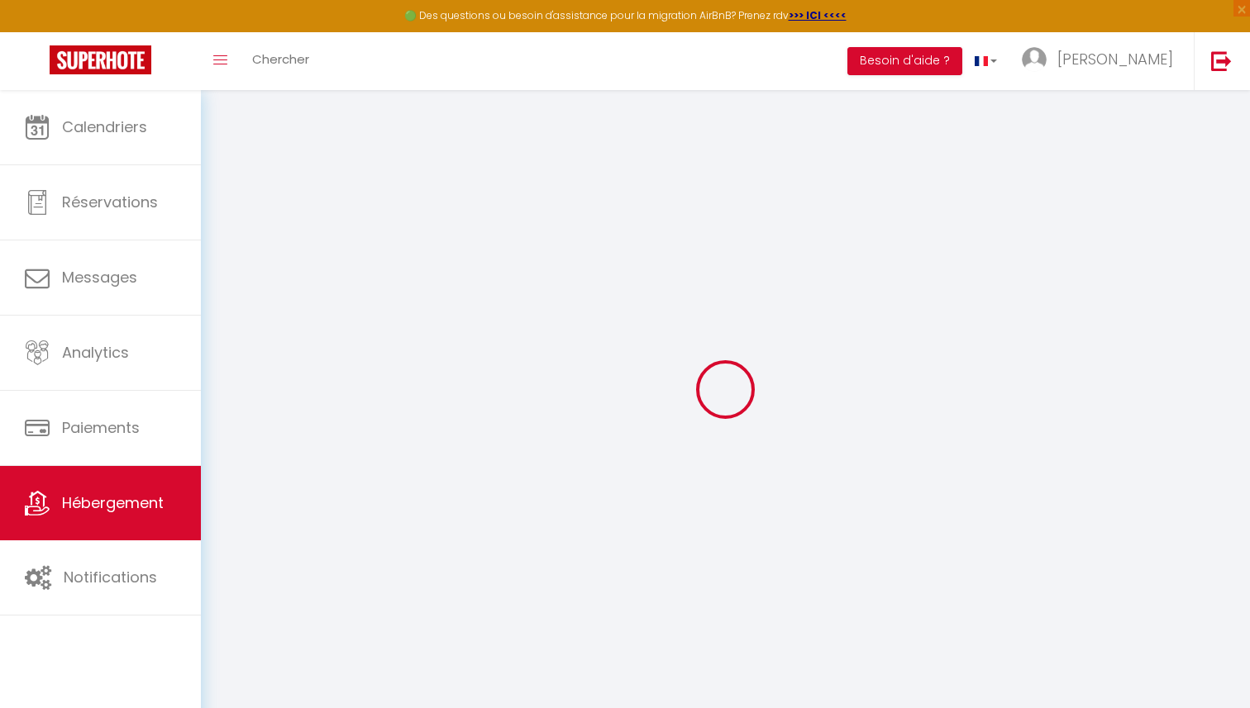
checkbox input "false"
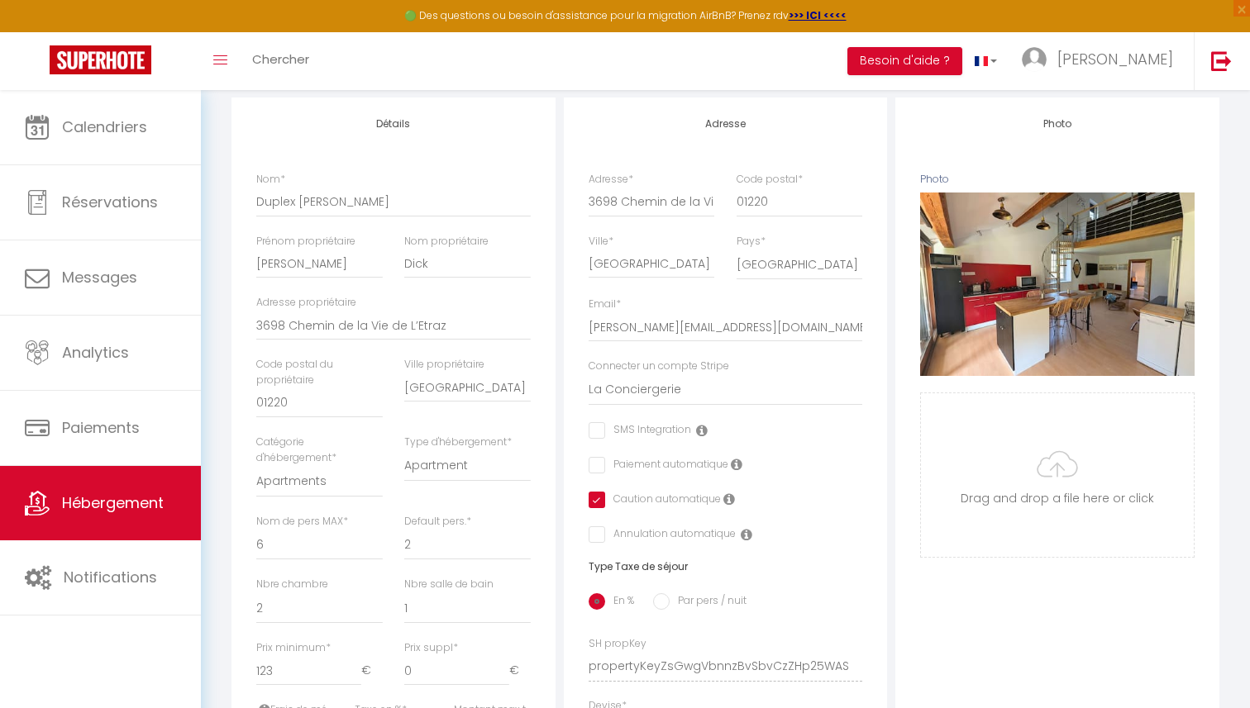
scroll to position [214, 0]
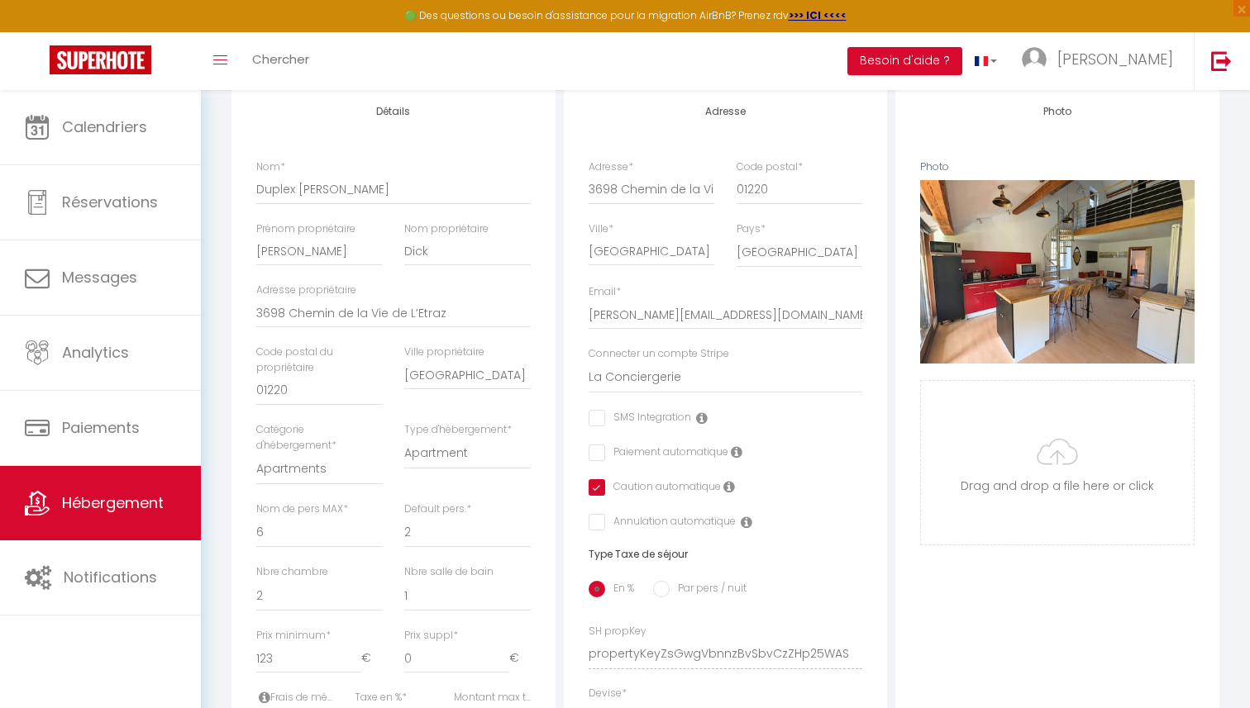
click at [884, 562] on div "Adresse Adresse * [STREET_ADDRESS] * 01220 Ville * [GEOGRAPHIC_DATA] [GEOGRAPHI…" at bounding box center [726, 491] width 324 height 812
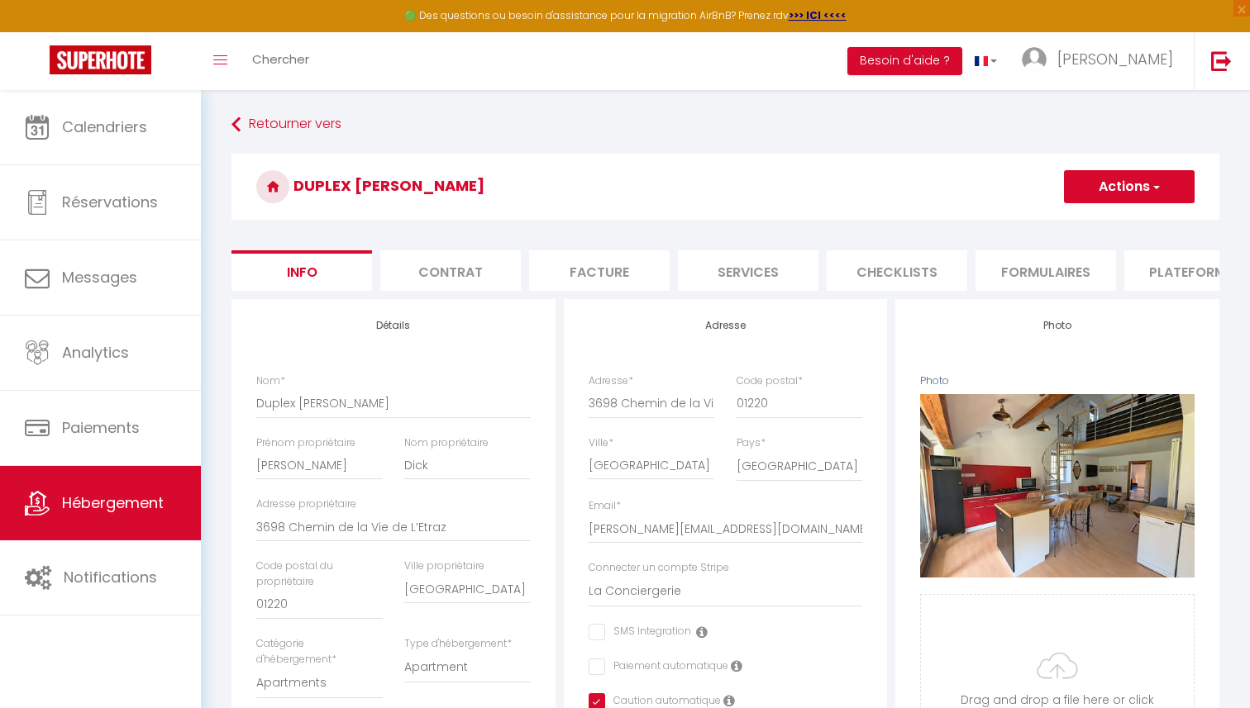
click at [739, 274] on li "Services" at bounding box center [748, 270] width 141 height 40
select select
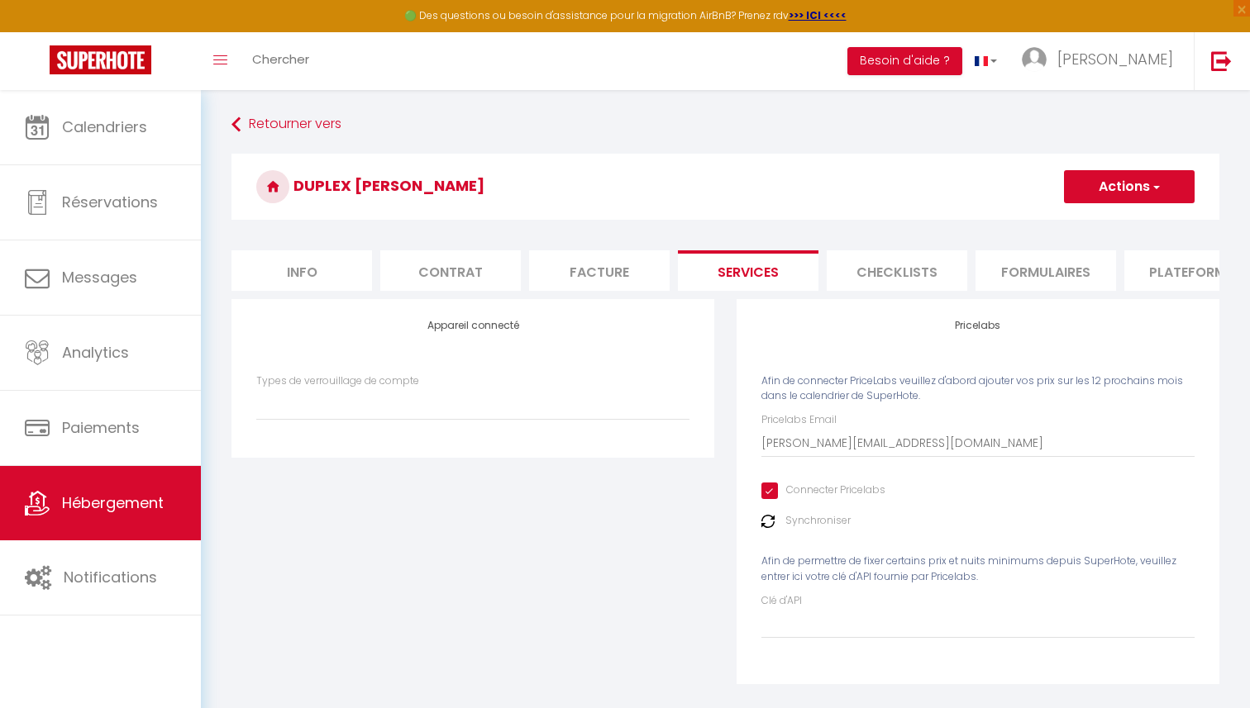
click at [1160, 271] on li "Plateformes" at bounding box center [1194, 270] width 141 height 40
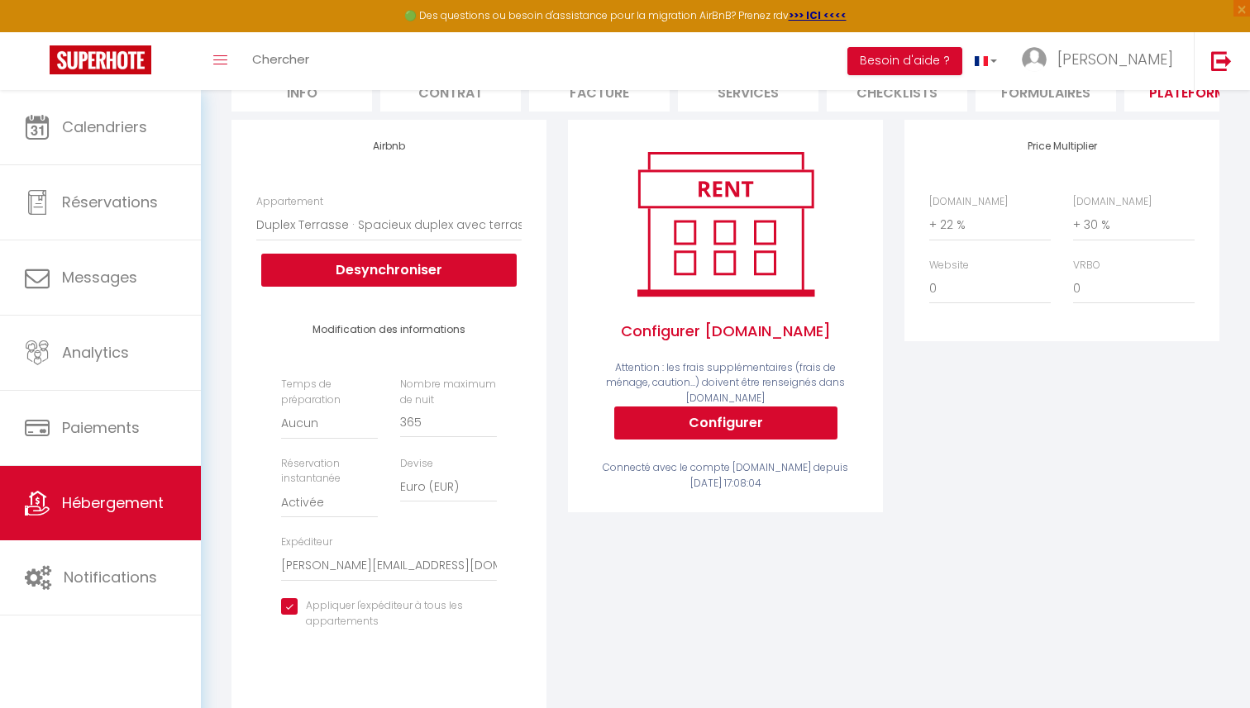
scroll to position [194, 0]
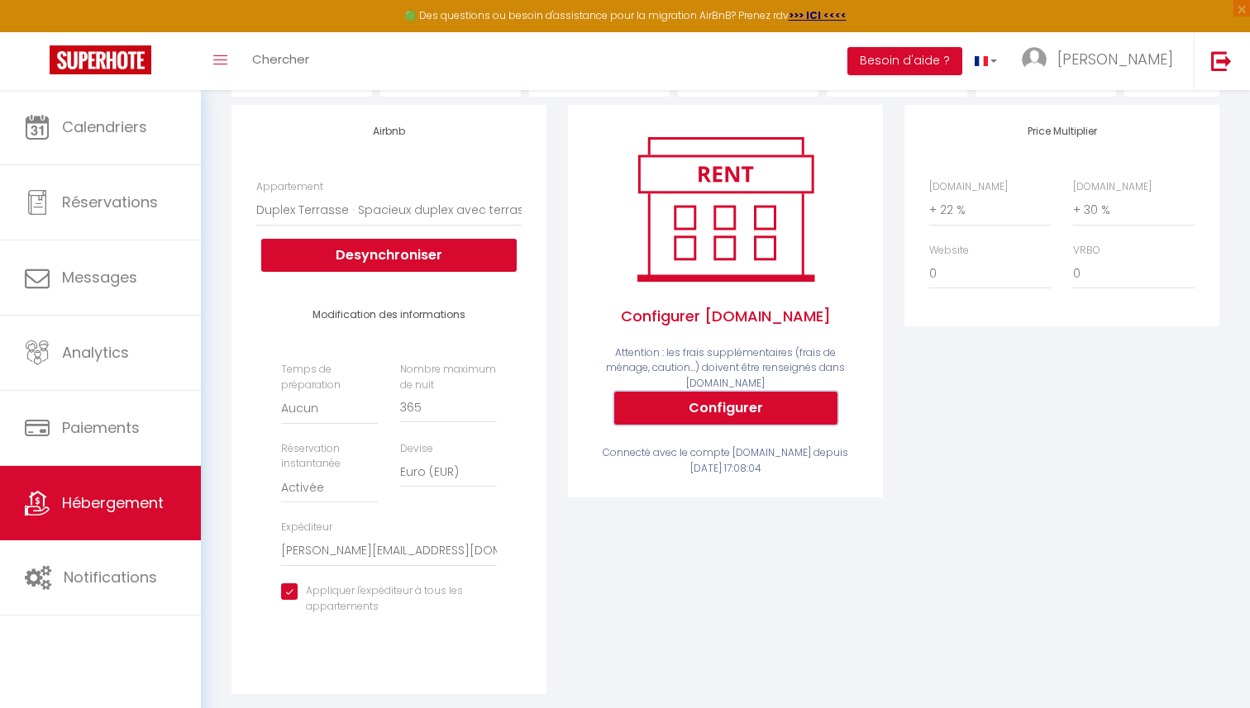
click at [681, 392] on button "Configurer" at bounding box center [725, 408] width 223 height 33
select select
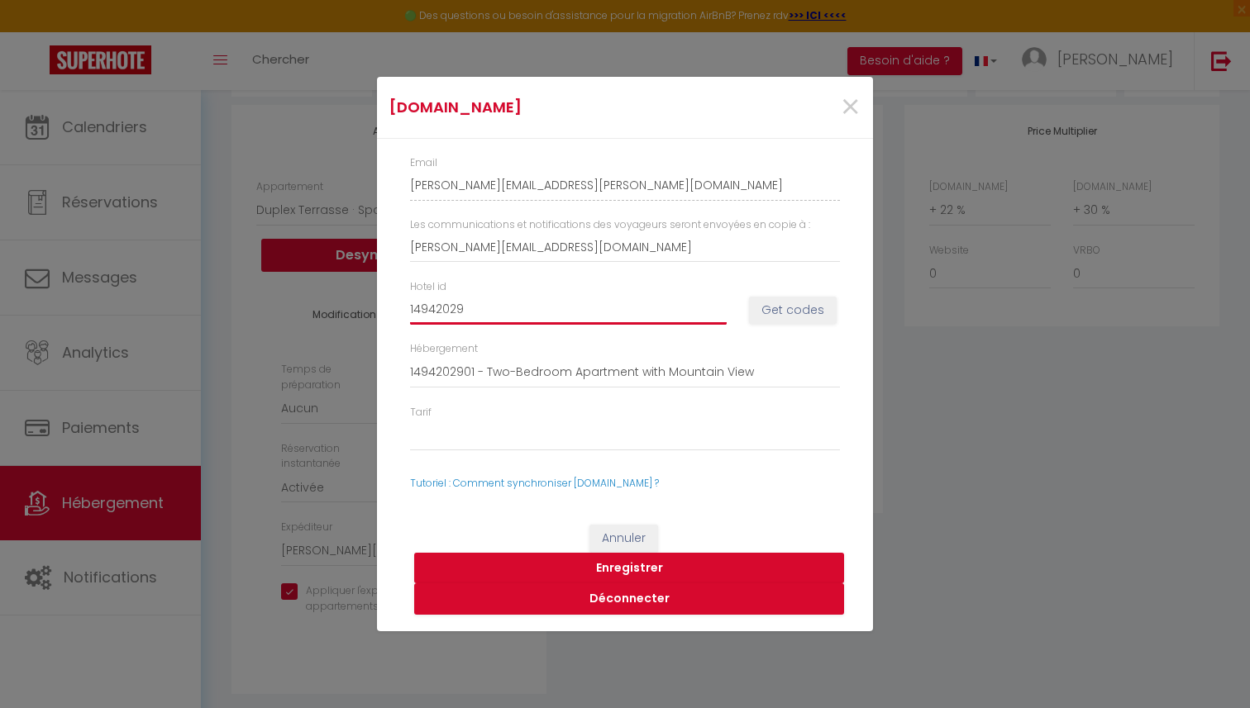
click at [522, 308] on input "14942029" at bounding box center [568, 310] width 317 height 30
paste input "5083081"
type input "15083081"
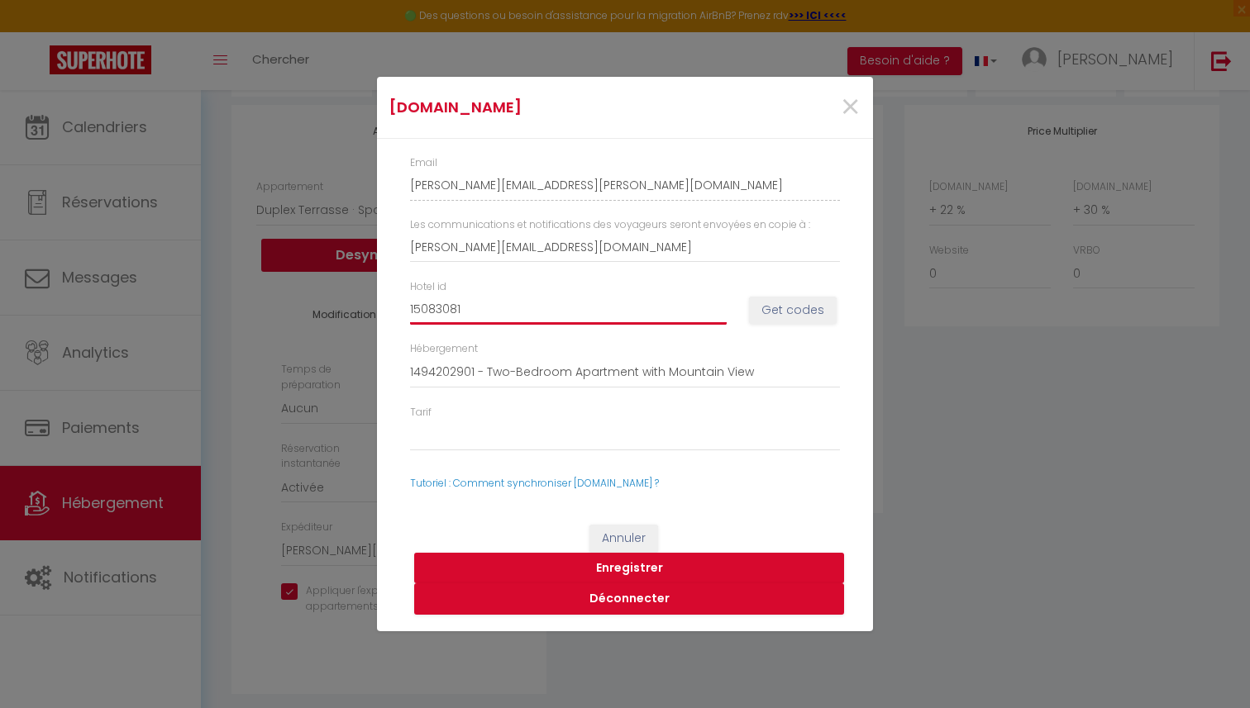
select select
type input "15083081"
click at [798, 306] on button "Get codes" at bounding box center [793, 311] width 88 height 28
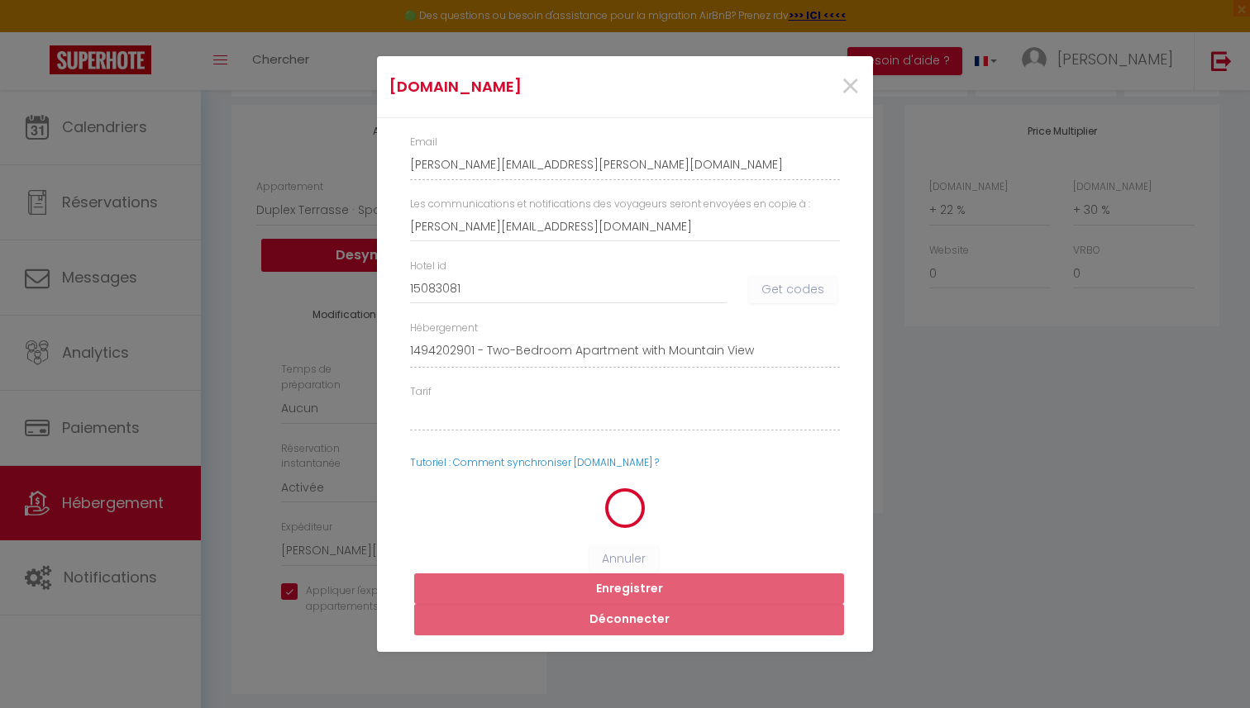
select select "58995500"
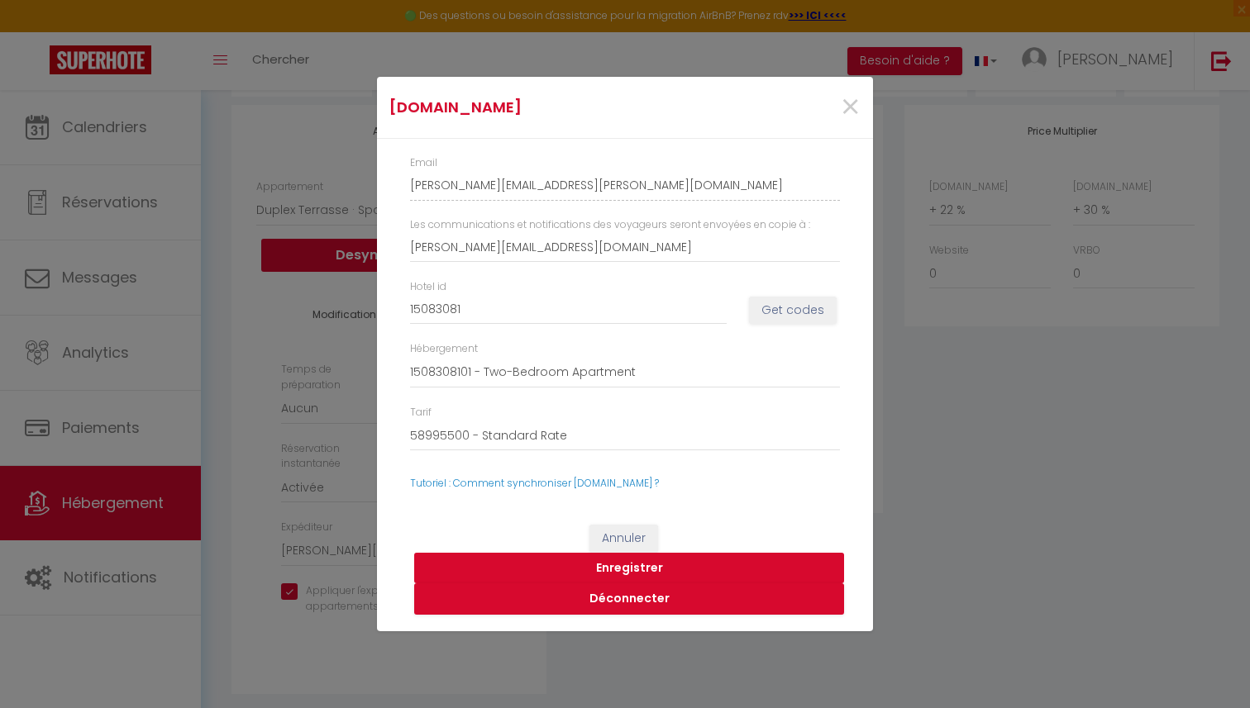
click at [607, 566] on button "Enregistrer" at bounding box center [629, 568] width 430 height 31
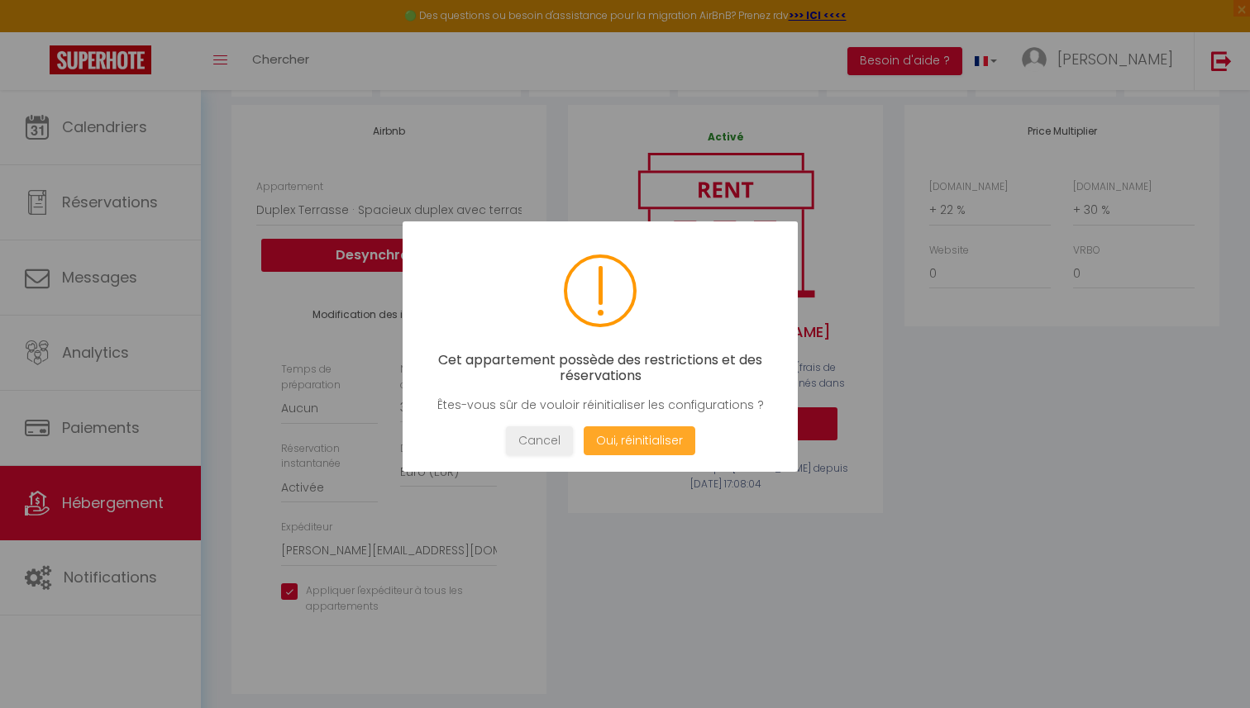
click at [616, 433] on button "Oui, réinitialiser" at bounding box center [640, 440] width 112 height 29
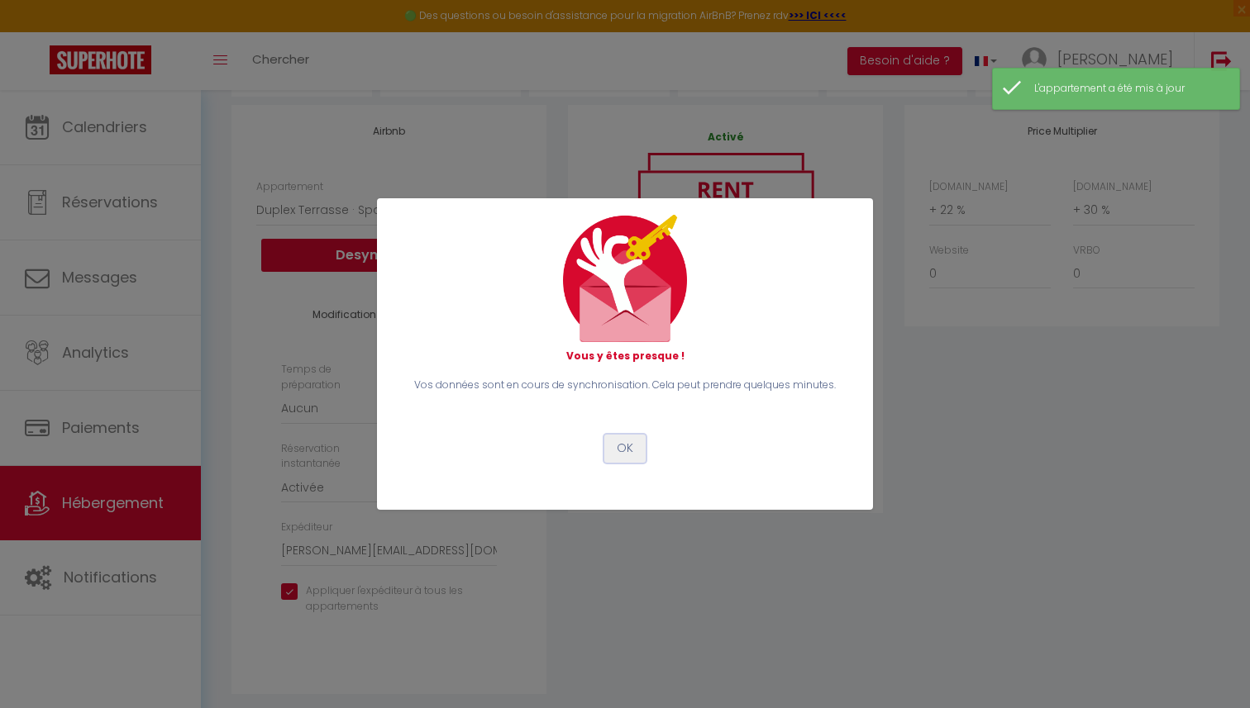
click at [628, 449] on button "OK" at bounding box center [624, 449] width 41 height 28
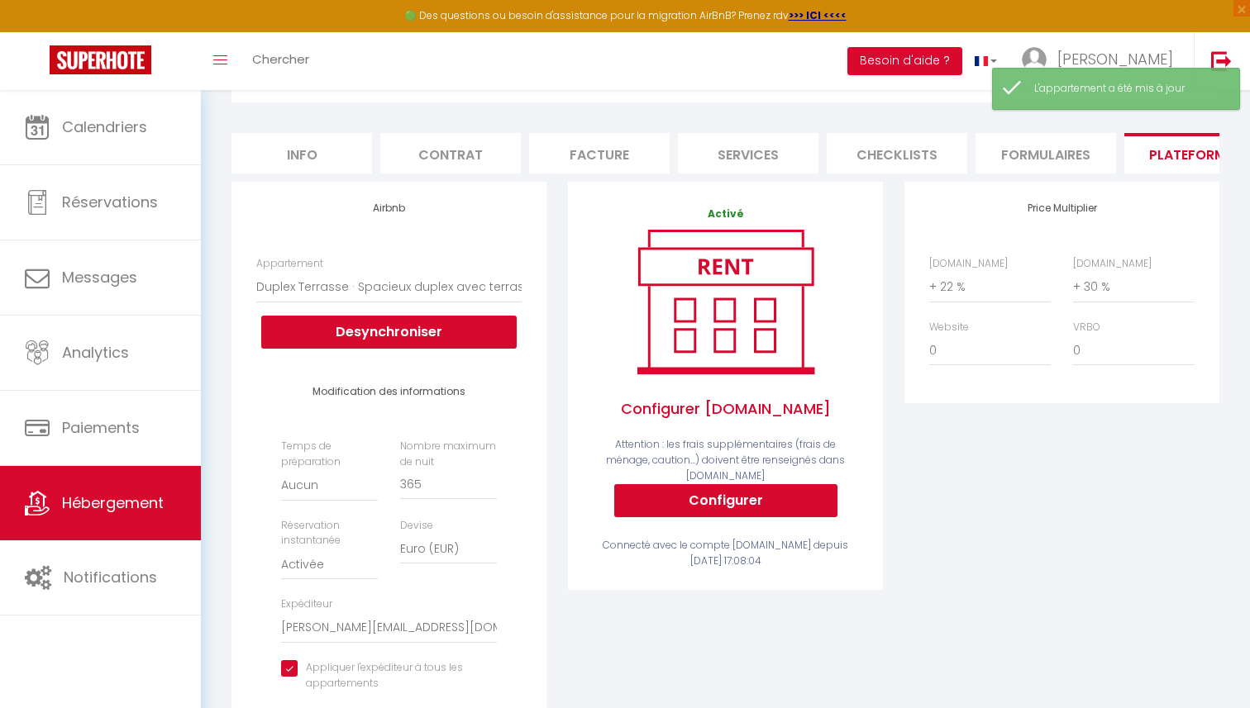
scroll to position [125, 0]
